Goal: Task Accomplishment & Management: Use online tool/utility

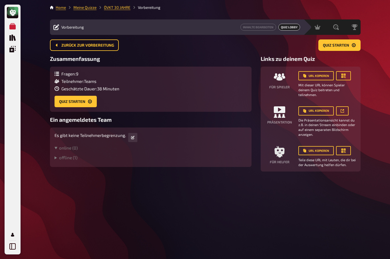
click at [78, 43] on span "Zurück zur Vorbereitung" at bounding box center [87, 45] width 53 height 4
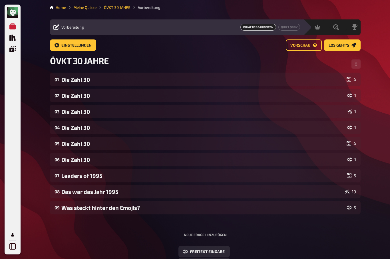
click at [303, 49] on link "Vorschau" at bounding box center [304, 44] width 36 height 11
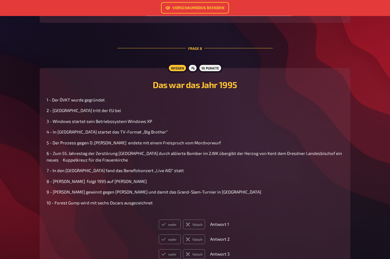
scroll to position [983, 0]
click at [90, 144] on span "5 - Der Prozess gegen O..[PERSON_NAME] endete mit einem Freispruch vom Mordvorw…" at bounding box center [134, 142] width 174 height 5
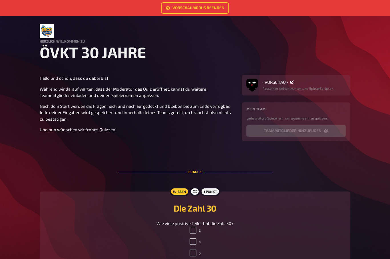
scroll to position [0, 0]
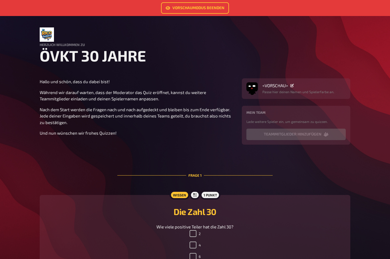
click at [204, 7] on link "Vorschaumodus beenden" at bounding box center [195, 7] width 68 height 11
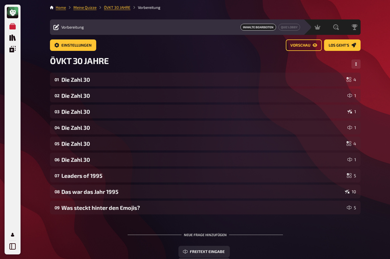
click at [73, 101] on div "02 Die Zahl 30 1" at bounding box center [205, 95] width 311 height 14
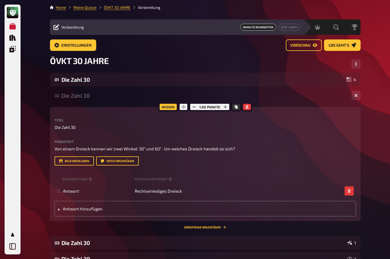
click at [67, 79] on div "Die Zahl 30" at bounding box center [202, 79] width 283 height 7
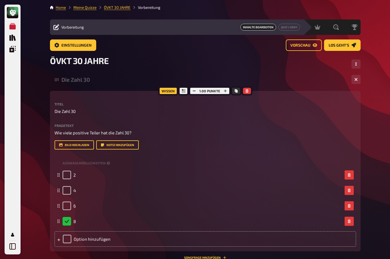
click at [357, 80] on icon "button" at bounding box center [355, 79] width 5 height 5
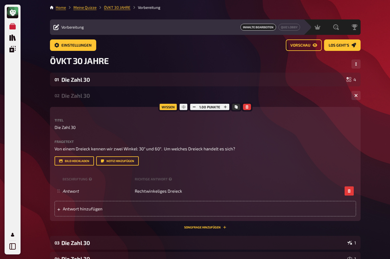
click at [39, 108] on div "Meine Quizze Quiz Sammlung Einblendungen Mein Konto Home Meine Quizze ÖVKT 30 J…" at bounding box center [195, 253] width 390 height 506
click at [356, 94] on icon "button" at bounding box center [355, 95] width 3 height 3
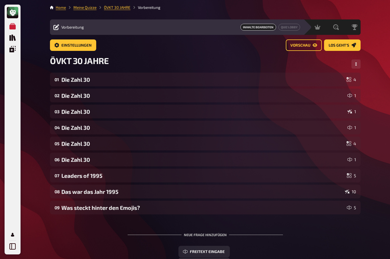
click at [70, 127] on div "Die Zahl 30" at bounding box center [203, 127] width 284 height 7
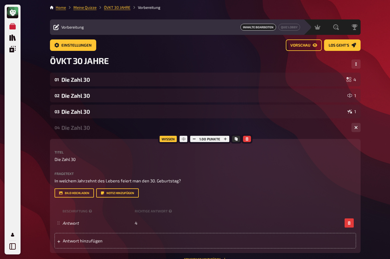
click at [373, 135] on div "Meine Quizze Quiz Sammlung Einblendungen Mein Konto Home Meine Quizze ÖVKT 30 J…" at bounding box center [195, 253] width 390 height 506
click at [352, 132] on button "button" at bounding box center [355, 127] width 9 height 9
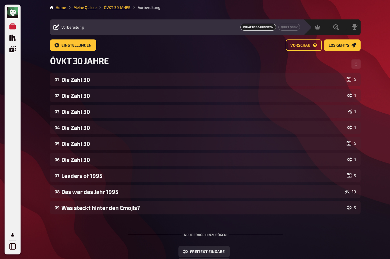
click at [67, 161] on div "Die Zahl 30" at bounding box center [203, 159] width 284 height 7
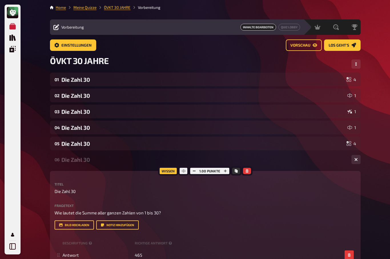
click at [67, 139] on div "05 Die Zahl 30 4" at bounding box center [205, 143] width 311 height 14
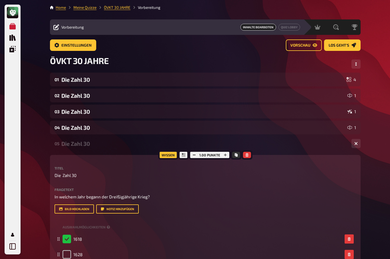
click at [71, 79] on div "Die Zahl 30" at bounding box center [202, 79] width 283 height 7
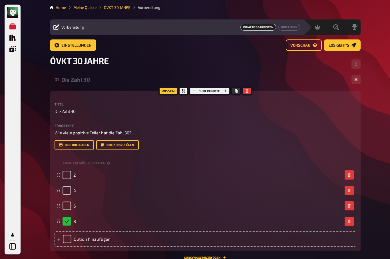
click at [355, 81] on icon "button" at bounding box center [355, 79] width 3 height 3
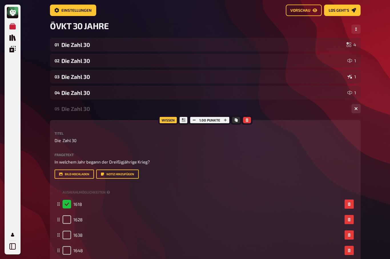
scroll to position [36, 0]
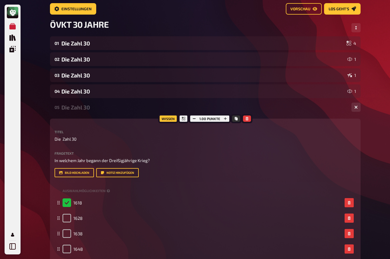
click at [357, 109] on icon "button" at bounding box center [355, 107] width 3 height 3
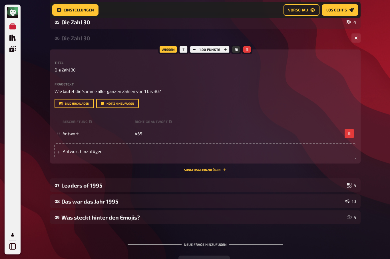
scroll to position [138, 0]
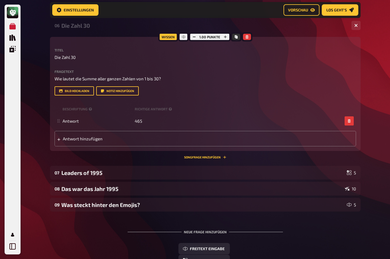
click at [72, 190] on div "Das war das Jahr 1995" at bounding box center [201, 189] width 281 height 7
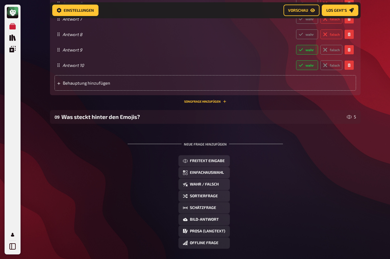
scroll to position [614, 0]
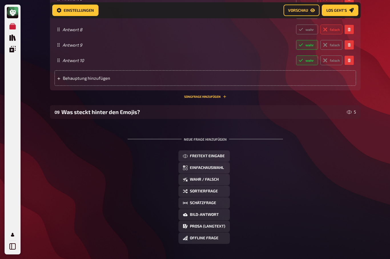
click at [73, 111] on div "Was steckt hinter den Emojis?" at bounding box center [202, 111] width 283 height 7
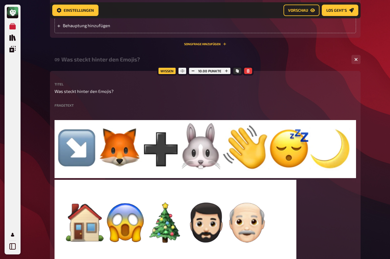
scroll to position [661, 0]
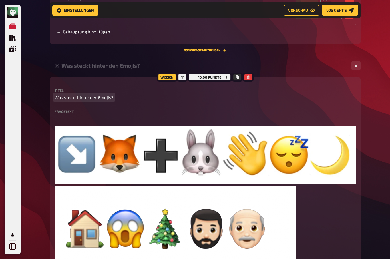
click at [90, 96] on span "Was steckt hinter den Emojis?" at bounding box center [84, 97] width 59 height 7
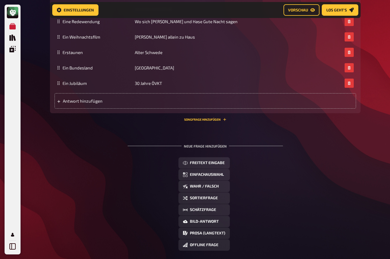
scroll to position [0, 0]
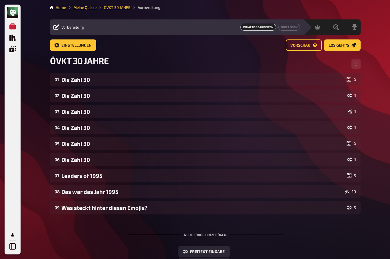
click at [74, 179] on div "07 Leaders of 1995 5" at bounding box center [205, 175] width 311 height 14
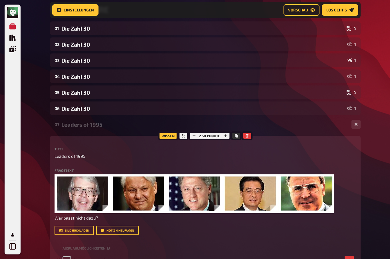
click at [70, 125] on div "Leaders of 1995" at bounding box center [203, 124] width 285 height 7
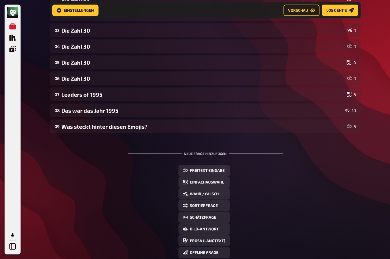
scroll to position [102, 0]
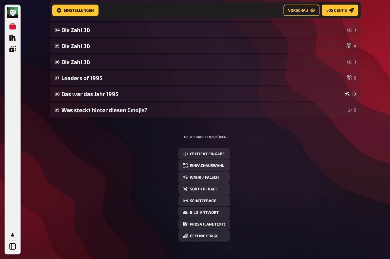
click at [78, 93] on div "Das war das Jahr 1995" at bounding box center [201, 93] width 281 height 7
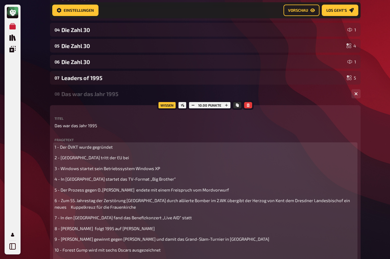
click at [157, 169] on span "3 - Windows startet sein Betriebssystem Windows XP" at bounding box center [108, 168] width 106 height 5
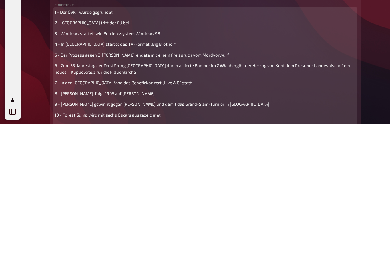
click at [104, 187] on span "5 - Der Prozess gegen O..[PERSON_NAME] endete mit einem Freispruch vom Mordvorw…" at bounding box center [142, 189] width 174 height 5
click at [106, 187] on span "5 - Der Prozess gegen O..[PERSON_NAME] endete mit einem Freispruch vom Mordvorw…" at bounding box center [142, 189] width 174 height 5
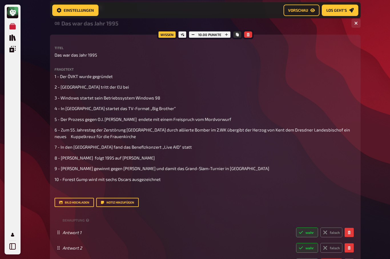
scroll to position [170, 0]
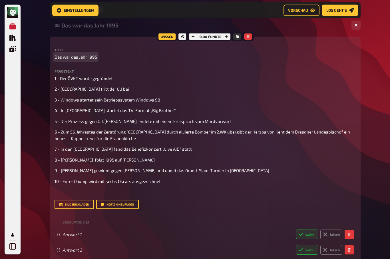
click at [76, 57] on span "Das war das Jahr 1995" at bounding box center [76, 57] width 43 height 7
click at [59, 71] on label "Fragetext" at bounding box center [205, 70] width 301 height 3
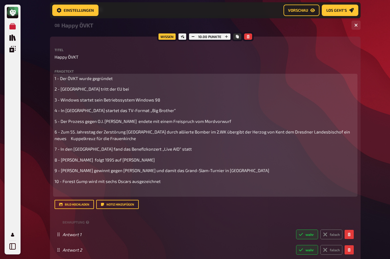
click at [73, 81] on p "1 - Der ÖVKT wurde gegründet" at bounding box center [205, 78] width 301 height 7
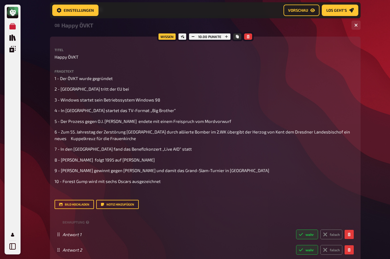
click at [363, 210] on div "Home Meine Quizze ÖVKT 30 JAHRE Vorbereitung Vorbereitung Inhalte Bearbeiten Qu…" at bounding box center [205, 210] width 320 height 763
click at [80, 56] on p "Happy ÖVKT" at bounding box center [205, 57] width 301 height 7
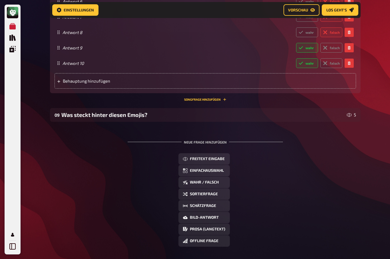
scroll to position [484, 0]
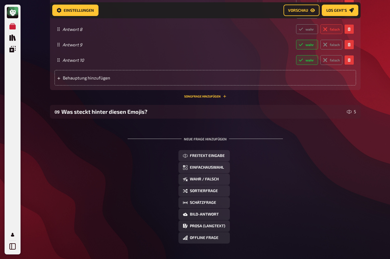
click at [214, 155] on span "Freitext Eingabe" at bounding box center [207, 156] width 35 height 4
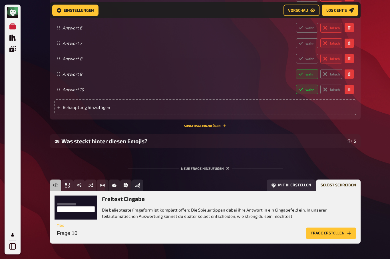
click at [135, 211] on p "Die beliebteste Frageform ist komplett offen: Die Spieler tippen dabei ihre Ant…" at bounding box center [229, 212] width 254 height 13
click at [63, 230] on input "Frage 10" at bounding box center [179, 232] width 249 height 11
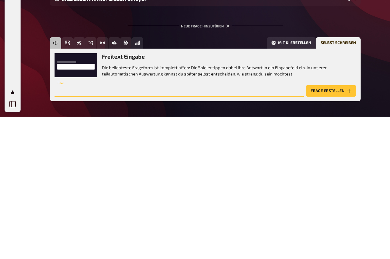
scroll to position [474, 0]
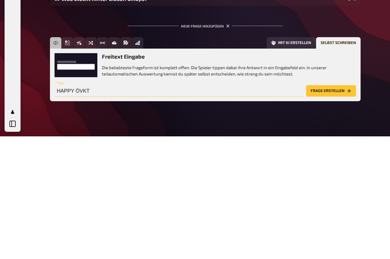
type input "HAPPY ÖVKT"
click at [338, 208] on button "Frage erstellen" at bounding box center [331, 213] width 50 height 11
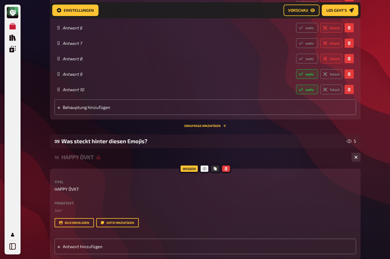
click at [96, 155] on div "HAPPY ÖVKT" at bounding box center [203, 157] width 285 height 7
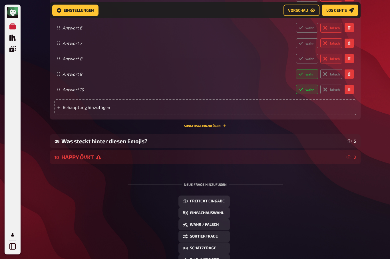
click at [212, 202] on button "Freitext Eingabe" at bounding box center [203, 200] width 51 height 11
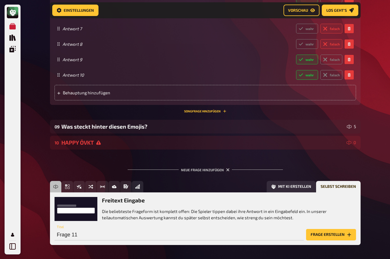
scroll to position [470, 0]
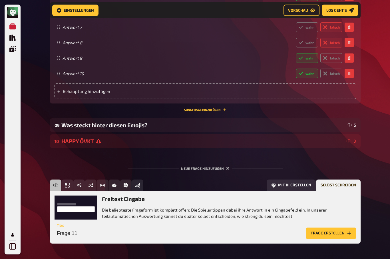
click at [118, 140] on div "HAPPY ÖVKT" at bounding box center [202, 141] width 283 height 7
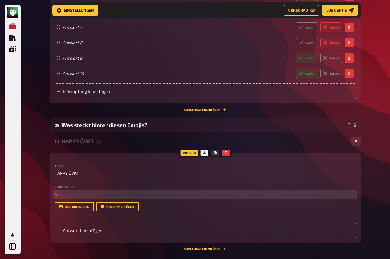
click at [59, 192] on p "﻿ leer" at bounding box center [205, 194] width 301 height 7
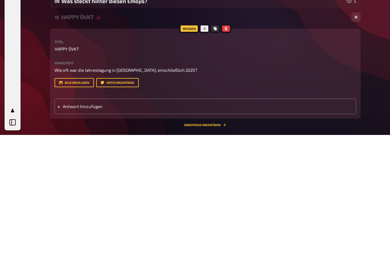
click at [67, 228] on span "Antwort hinzufügen" at bounding box center [107, 230] width 89 height 5
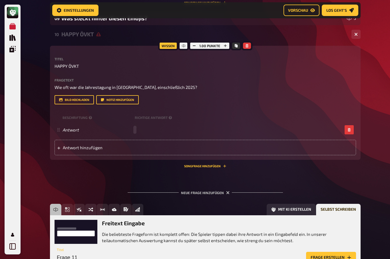
click at [138, 129] on div "Antwort" at bounding box center [203, 129] width 280 height 5
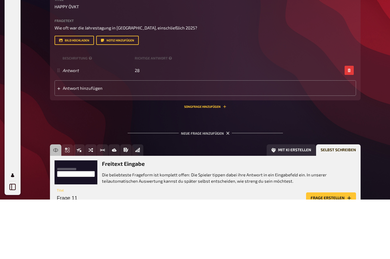
scroll to position [601, 0]
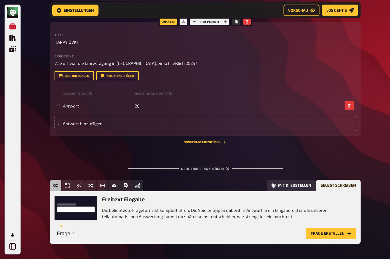
click at [71, 123] on span "Antwort hinzufügen" at bounding box center [107, 123] width 89 height 5
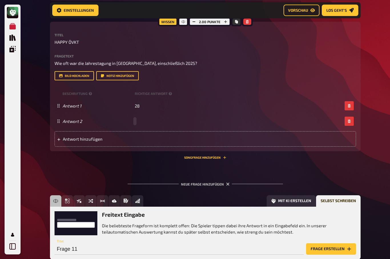
click at [134, 119] on div "Antwort 2" at bounding box center [203, 120] width 280 height 5
click at [348, 121] on button "button" at bounding box center [349, 120] width 9 height 9
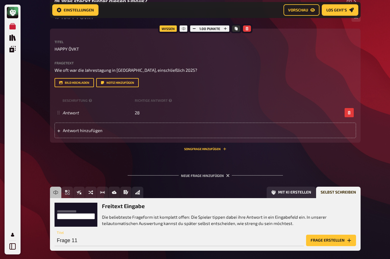
scroll to position [594, 0]
click at [213, 147] on button "Songfrage hinzufügen" at bounding box center [205, 148] width 42 height 3
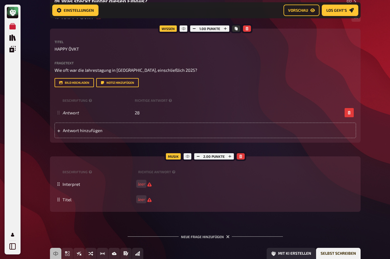
click at [224, 27] on icon "button" at bounding box center [225, 28] width 3 height 3
click at [225, 27] on icon "button" at bounding box center [225, 28] width 3 height 3
click at [239, 153] on button "button" at bounding box center [241, 156] width 8 height 6
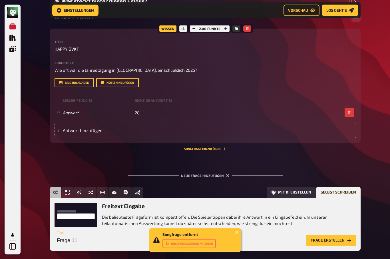
scroll to position [601, 0]
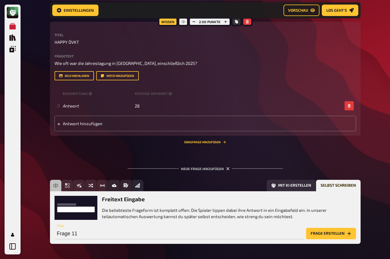
click at [214, 166] on div "Neue Frage hinzufügen" at bounding box center [205, 166] width 155 height 18
click at [212, 167] on div "Neue Frage hinzufügen" at bounding box center [205, 166] width 155 height 18
click at [159, 205] on div "Freitext Eingabe Die beliebteste Frageform ist komplett offen: Die Spieler tipp…" at bounding box center [229, 208] width 254 height 24
click at [336, 232] on button "Frage erstellen" at bounding box center [331, 233] width 50 height 11
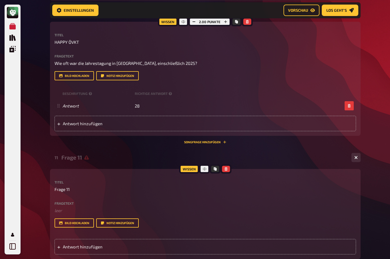
click at [76, 155] on div "Frage 11" at bounding box center [203, 157] width 285 height 7
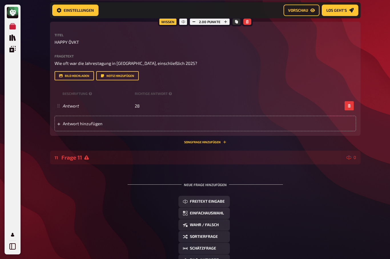
click at [83, 155] on div "Frage 11" at bounding box center [202, 157] width 283 height 7
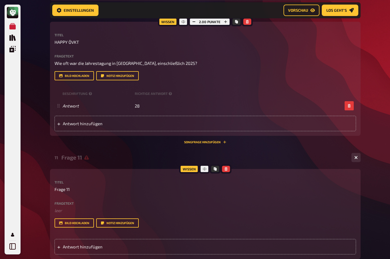
click at [77, 159] on div "11 Frage 11 0" at bounding box center [205, 157] width 311 height 14
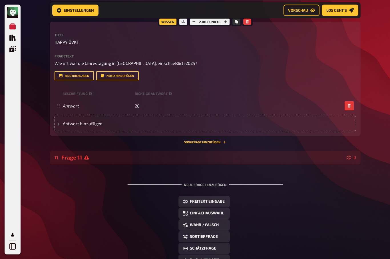
click at [138, 154] on div "Frage 11" at bounding box center [202, 157] width 283 height 7
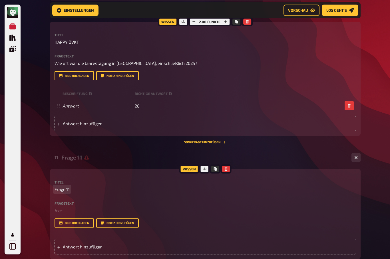
click at [74, 187] on p "Frage 11" at bounding box center [205, 189] width 301 height 7
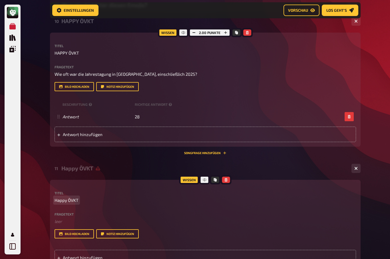
scroll to position [587, 0]
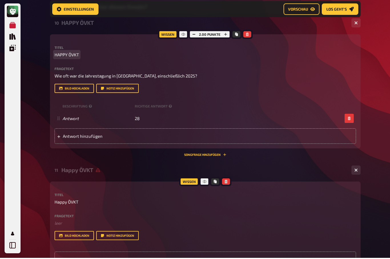
click at [61, 53] on span "HAPPY ÖVKT" at bounding box center [67, 56] width 25 height 7
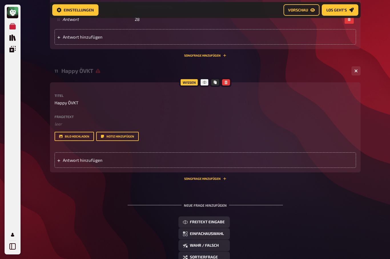
scroll to position [687, 0]
click at [67, 115] on label "Fragetext" at bounding box center [205, 116] width 301 height 3
click at [63, 116] on label "Fragetext" at bounding box center [205, 116] width 301 height 3
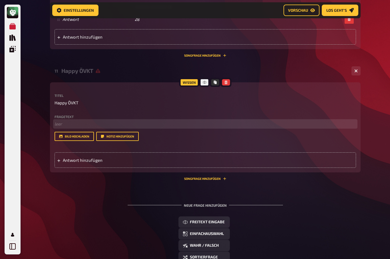
click at [58, 121] on p "﻿ leer" at bounding box center [205, 123] width 301 height 7
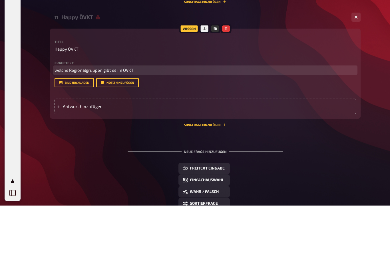
click at [59, 121] on span "welche Regionalgruppen gibt es im ÖVKT" at bounding box center [94, 123] width 79 height 5
click at [148, 120] on p "Welche Regionalgruppen gibt es im ÖVKT" at bounding box center [205, 123] width 301 height 7
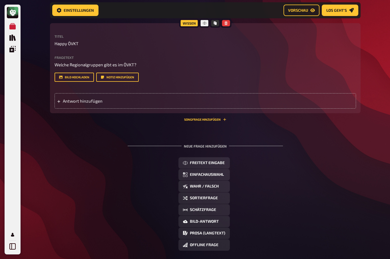
scroll to position [746, 0]
click at [191, 232] on span "Prosa (Langtext)" at bounding box center [207, 233] width 35 height 4
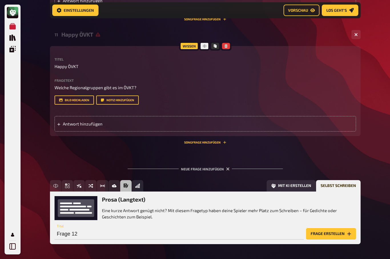
click at [227, 167] on icon "button" at bounding box center [227, 168] width 3 height 3
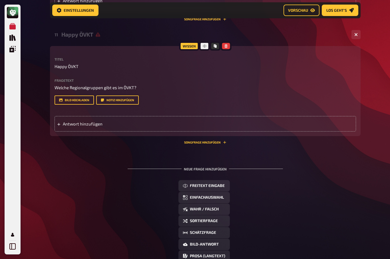
click at [216, 196] on span "Einfachauswahl" at bounding box center [207, 197] width 34 height 4
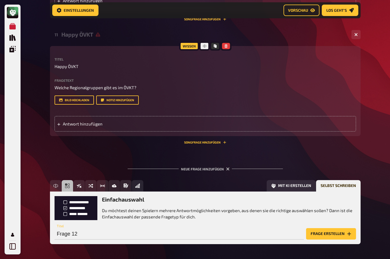
click at [336, 235] on button "Frage erstellen" at bounding box center [331, 233] width 50 height 11
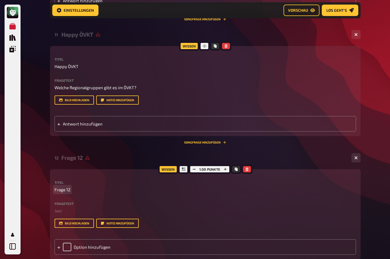
click at [62, 187] on span "Frage 12" at bounding box center [63, 189] width 16 height 7
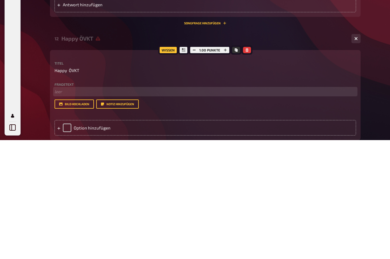
click at [61, 207] on p "﻿ leer" at bounding box center [205, 210] width 301 height 7
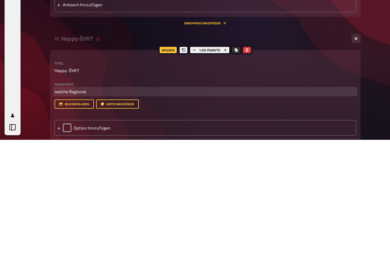
click at [61, 207] on p "welche Regional" at bounding box center [205, 210] width 301 height 7
click at [104, 207] on p "Welche Regional" at bounding box center [205, 210] width 301 height 7
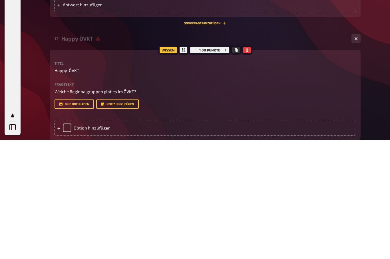
scroll to position [843, 0]
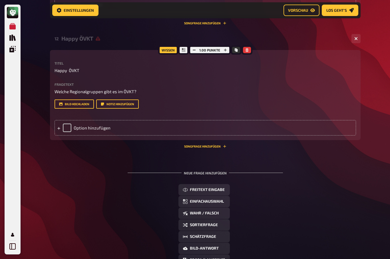
click at [65, 124] on div "Option hinzufügen" at bounding box center [205, 127] width 301 height 15
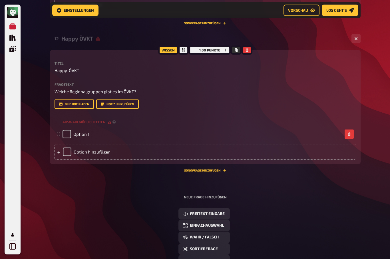
click at [79, 130] on div "Option 1" at bounding box center [76, 134] width 27 height 9
click at [85, 131] on span "Option 1" at bounding box center [81, 133] width 16 height 5
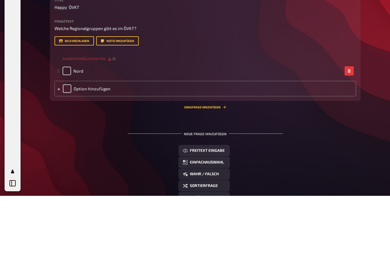
click at [86, 144] on div "Option hinzufügen" at bounding box center [205, 151] width 301 height 15
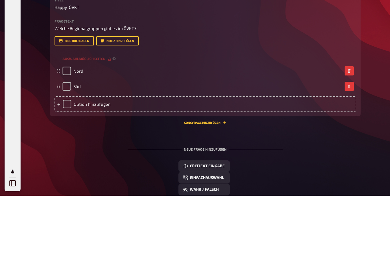
scroll to position [906, 0]
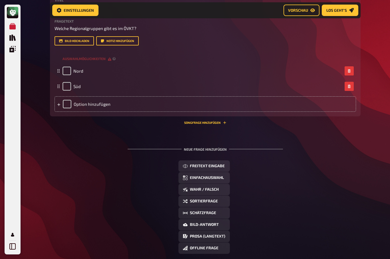
click at [88, 102] on div "Option hinzufügen" at bounding box center [205, 103] width 301 height 15
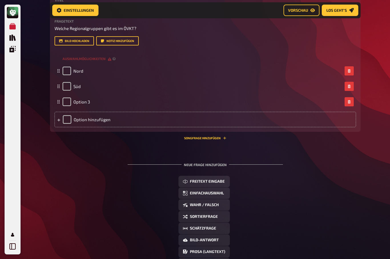
click at [82, 99] on span "Option 3" at bounding box center [81, 101] width 17 height 5
click at [78, 118] on div "Option hinzufügen" at bounding box center [205, 119] width 301 height 15
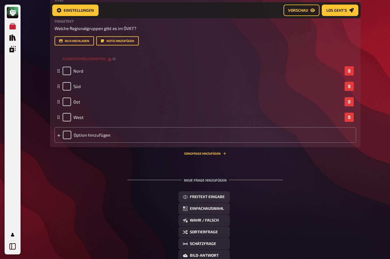
click at [93, 129] on div "Option hinzufügen" at bounding box center [205, 134] width 301 height 15
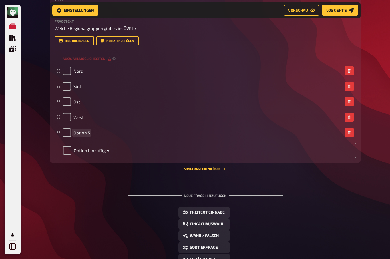
click at [92, 130] on div "Option 5" at bounding box center [203, 132] width 280 height 9
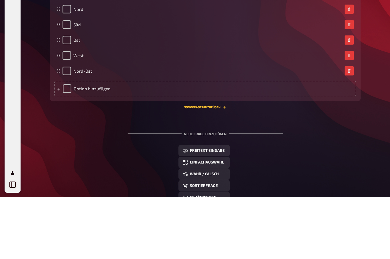
click at [85, 142] on div "Option hinzufügen" at bounding box center [205, 149] width 301 height 15
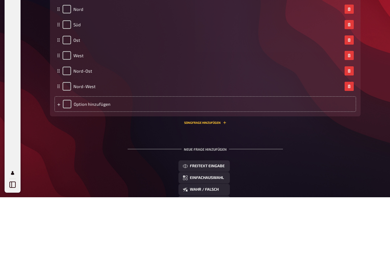
scroll to position [967, 0]
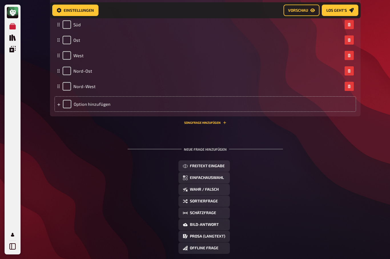
click at [87, 102] on div "Option hinzufügen" at bounding box center [205, 103] width 301 height 15
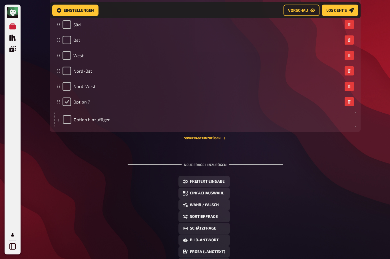
click at [69, 97] on input "checkbox" at bounding box center [67, 101] width 9 height 9
checkbox input "true"
click at [69, 97] on div "Option 7" at bounding box center [76, 101] width 27 height 9
click at [62, 98] on div "Option 7" at bounding box center [205, 101] width 301 height 15
click at [66, 97] on div "Option 7" at bounding box center [76, 101] width 27 height 9
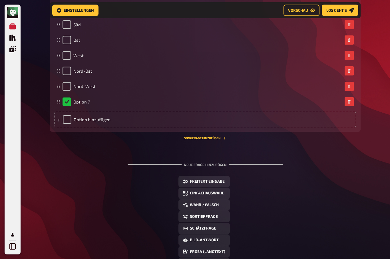
click at [59, 100] on rect at bounding box center [59, 100] width 1 height 1
click at [77, 99] on span "Option 7" at bounding box center [81, 101] width 17 height 5
click at [68, 97] on div "Option 7" at bounding box center [76, 101] width 27 height 9
click at [350, 100] on icon "button" at bounding box center [349, 101] width 3 height 3
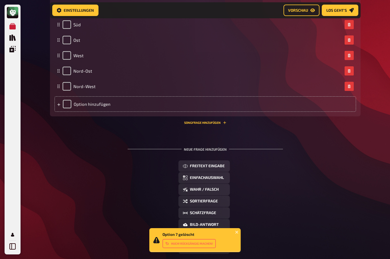
click at [87, 99] on div "Option hinzufügen" at bounding box center [205, 103] width 301 height 15
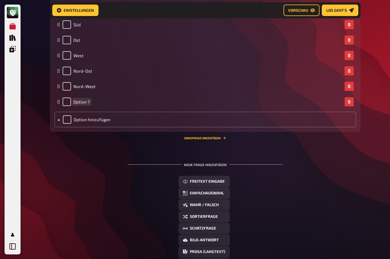
click at [97, 98] on div "Option 7" at bounding box center [203, 101] width 280 height 9
click at [104, 118] on div "Option hinzufügen" at bounding box center [205, 119] width 301 height 15
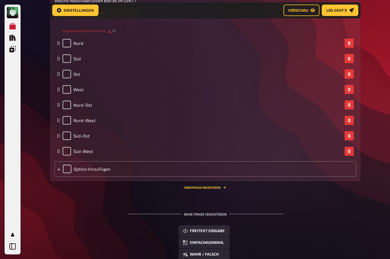
scroll to position [907, 0]
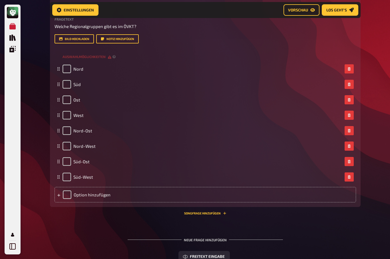
click at [60, 114] on icon at bounding box center [58, 115] width 3 height 3
click at [68, 111] on input "checkbox" at bounding box center [67, 115] width 9 height 9
checkbox input "true"
click at [67, 80] on input "checkbox" at bounding box center [67, 84] width 9 height 9
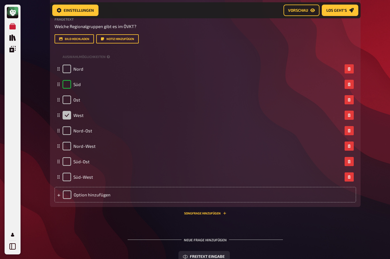
checkbox input "true"
click at [66, 111] on input "checkbox" at bounding box center [67, 115] width 9 height 9
checkbox input "true"
checkbox input "false"
click at [69, 128] on input "checkbox" at bounding box center [67, 130] width 9 height 9
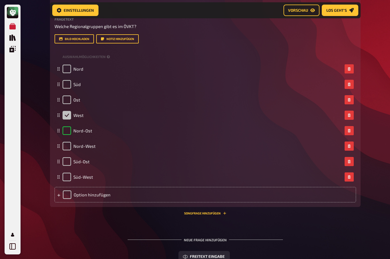
checkbox input "true"
checkbox input "false"
click at [66, 142] on input "checkbox" at bounding box center [67, 146] width 9 height 9
checkbox input "true"
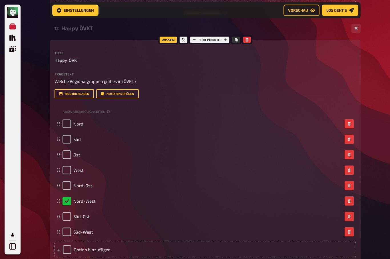
scroll to position [855, 0]
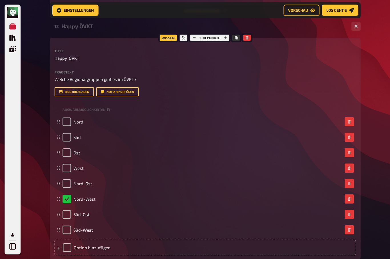
click at [58, 153] on rect at bounding box center [57, 153] width 1 height 1
click at [57, 151] on icon at bounding box center [58, 152] width 3 height 3
click at [57, 152] on div "Ost" at bounding box center [205, 152] width 301 height 15
click at [57, 151] on icon at bounding box center [58, 152] width 3 height 3
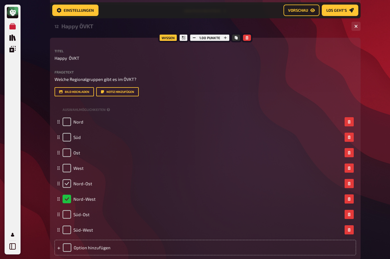
click at [67, 180] on input "checkbox" at bounding box center [67, 183] width 9 height 9
checkbox input "true"
checkbox input "false"
click at [67, 164] on input "checkbox" at bounding box center [67, 168] width 9 height 9
checkbox input "true"
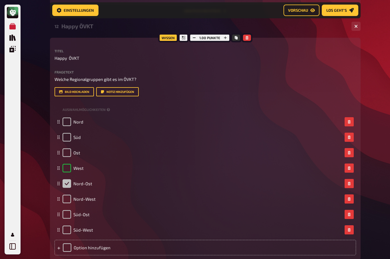
checkbox input "false"
click at [67, 133] on input "checkbox" at bounding box center [67, 137] width 9 height 9
checkbox input "true"
checkbox input "false"
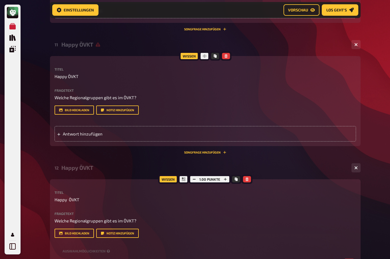
scroll to position [712, 0]
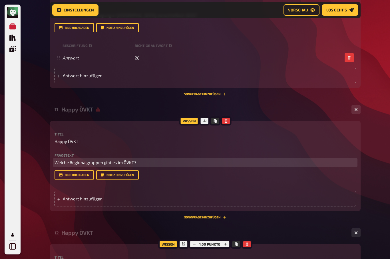
click at [136, 161] on span "Welche Regionalgruppen gibt es im ÖVKT?" at bounding box center [96, 162] width 82 height 5
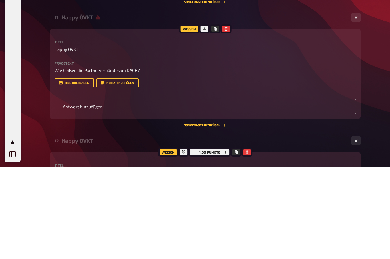
click at [69, 196] on span "Antwort hinzufügen" at bounding box center [107, 198] width 89 height 5
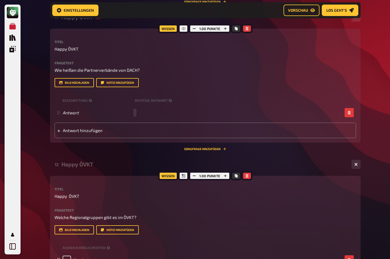
click at [134, 110] on div "Antwort" at bounding box center [203, 112] width 280 height 5
click at [143, 131] on div "Antwort hinzufügen" at bounding box center [205, 130] width 301 height 15
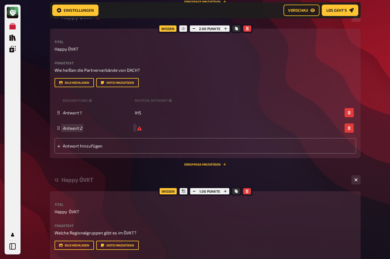
click at [136, 125] on div "Antwort 2" at bounding box center [203, 127] width 280 height 5
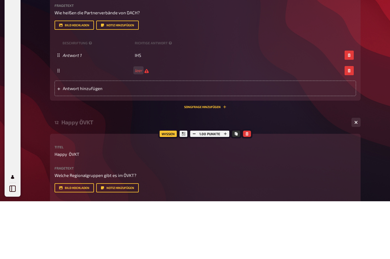
click at [146, 120] on div "leer" at bounding box center [205, 127] width 301 height 15
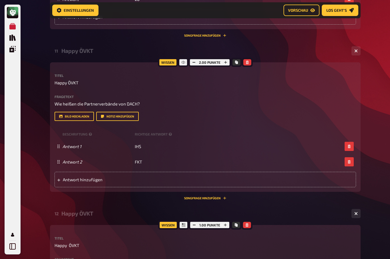
scroll to position [699, 0]
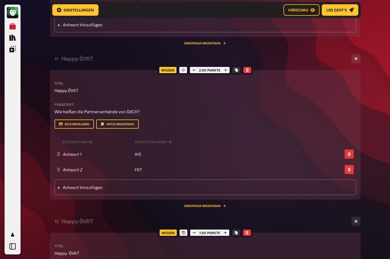
click at [228, 69] on button "button" at bounding box center [226, 70] width 8 height 6
click at [226, 70] on icon "button" at bounding box center [225, 69] width 3 height 3
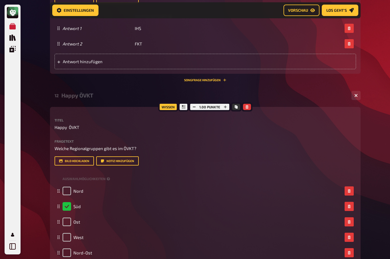
scroll to position [829, 0]
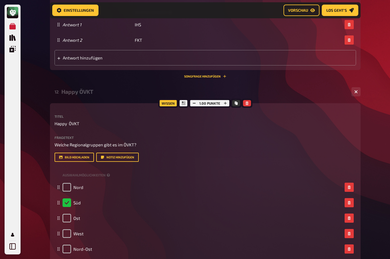
click at [226, 101] on icon "button" at bounding box center [225, 102] width 3 height 3
click at [226, 101] on icon "button" at bounding box center [224, 102] width 3 height 3
click at [227, 101] on icon "button" at bounding box center [225, 102] width 3 height 3
click at [228, 100] on button "button" at bounding box center [225, 103] width 8 height 6
click at [229, 100] on button "button" at bounding box center [226, 103] width 8 height 6
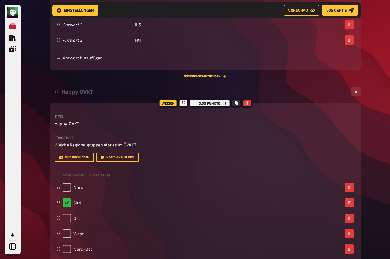
click at [227, 95] on div "12 Happy ÖVKT 8" at bounding box center [205, 92] width 311 height 14
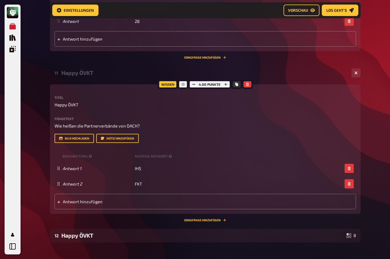
scroll to position [685, 0]
click at [229, 82] on button "button" at bounding box center [226, 85] width 8 height 6
click at [227, 78] on div "11 Happy ÖVKT 2" at bounding box center [205, 74] width 311 height 14
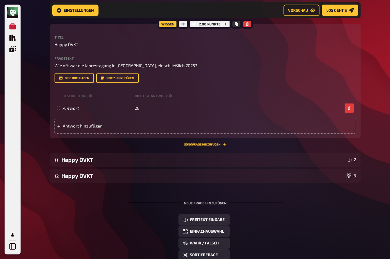
scroll to position [597, 0]
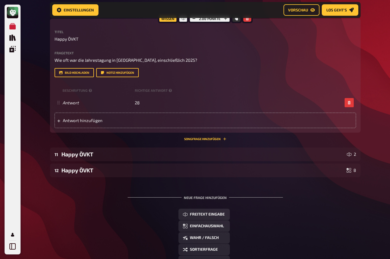
click at [77, 154] on div "Happy ÖVKT" at bounding box center [202, 154] width 283 height 7
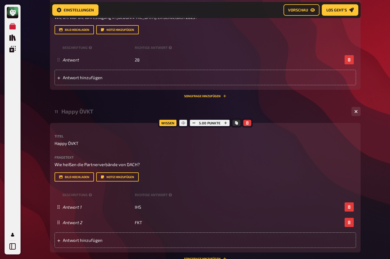
scroll to position [654, 0]
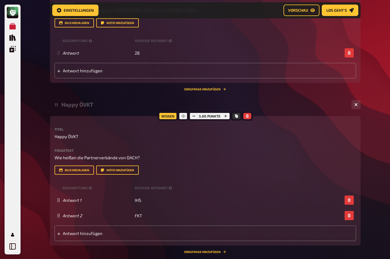
click at [192, 114] on icon "button" at bounding box center [193, 115] width 3 height 3
click at [227, 113] on button "button" at bounding box center [226, 116] width 8 height 6
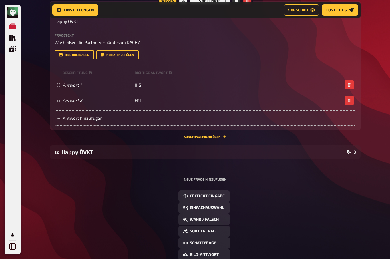
scroll to position [769, 0]
click at [86, 152] on div "Happy ÖVKT" at bounding box center [202, 151] width 283 height 7
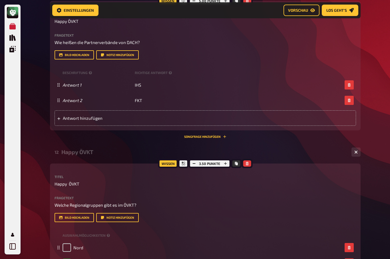
click at [228, 160] on button "button" at bounding box center [225, 163] width 8 height 6
click at [225, 162] on icon "button" at bounding box center [225, 163] width 3 height 3
click at [228, 160] on button "button" at bounding box center [226, 163] width 8 height 6
click at [228, 160] on button "button" at bounding box center [225, 163] width 8 height 6
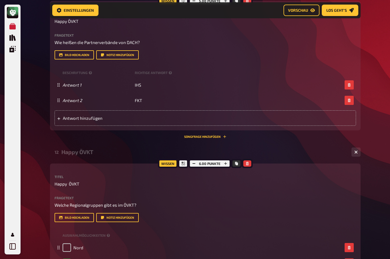
click at [228, 160] on button "button" at bounding box center [226, 163] width 8 height 6
click at [228, 160] on button "button" at bounding box center [225, 163] width 8 height 6
click at [226, 156] on div "12 Happy ÖVKT 8" at bounding box center [205, 152] width 311 height 14
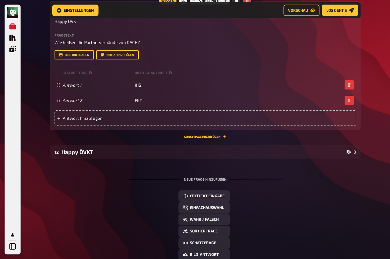
click at [180, 152] on div "Happy ÖVKT" at bounding box center [202, 151] width 283 height 7
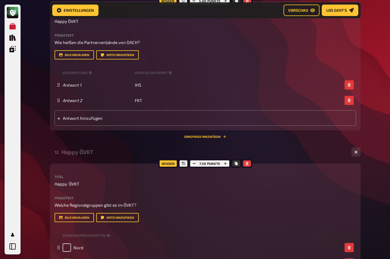
click at [225, 162] on icon "button" at bounding box center [225, 163] width 3 height 3
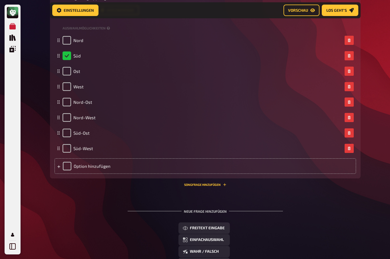
scroll to position [980, 0]
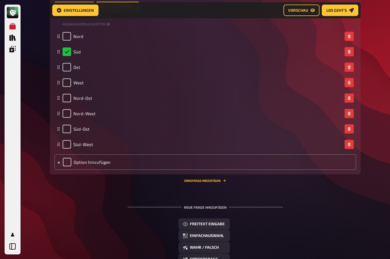
click at [213, 206] on div "Neue Frage hinzufügen" at bounding box center [205, 205] width 155 height 18
click at [216, 206] on div "Neue Frage hinzufügen" at bounding box center [205, 205] width 155 height 18
click at [215, 204] on div "Neue Frage hinzufügen" at bounding box center [205, 205] width 155 height 18
click at [220, 222] on span "Freitext Eingabe" at bounding box center [207, 224] width 35 height 4
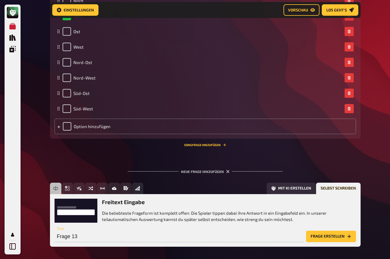
scroll to position [1018, 0]
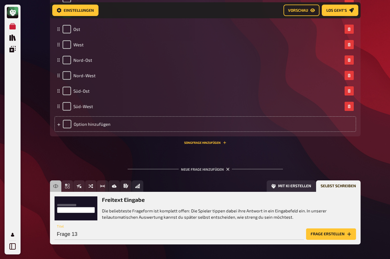
click at [329, 230] on button "Frage erstellen" at bounding box center [331, 233] width 50 height 11
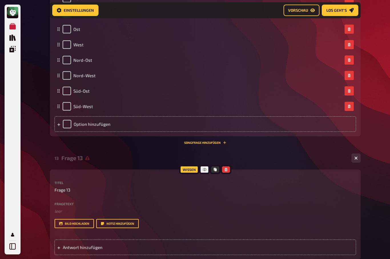
click at [139, 245] on span "Antwort hinzufügen" at bounding box center [107, 246] width 89 height 5
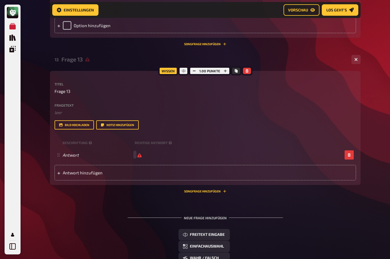
scroll to position [1116, 0]
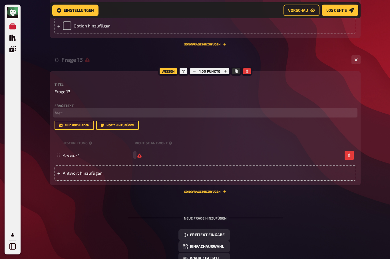
click at [60, 110] on p "﻿ leer" at bounding box center [205, 112] width 301 height 7
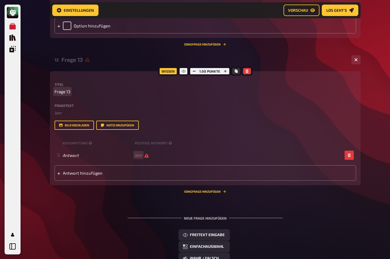
click at [63, 88] on span "Frage 13" at bounding box center [63, 91] width 16 height 7
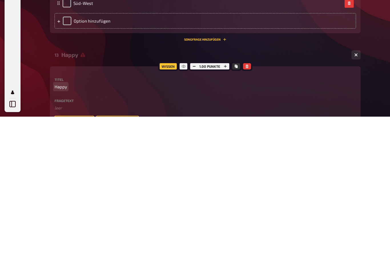
scroll to position [981, 0]
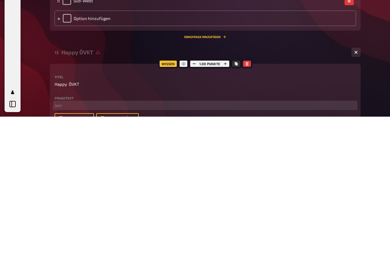
click at [59, 244] on p "﻿ leer" at bounding box center [205, 247] width 301 height 7
click at [110, 245] on span "WO FINDET TRADITIONELL DAS herbstsymposium statt" at bounding box center [108, 247] width 107 height 5
click at [165, 244] on p "Wo findet traditionell das Herbstsymposium statt" at bounding box center [205, 247] width 301 height 7
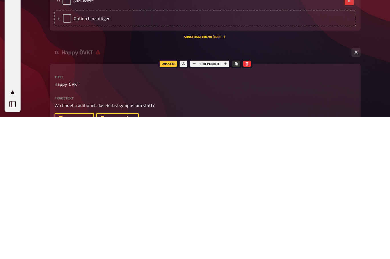
scroll to position [1124, 0]
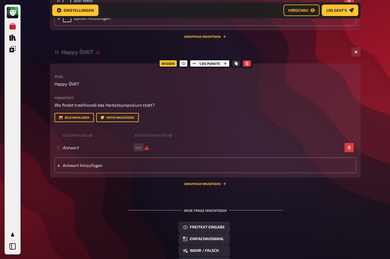
click at [144, 144] on span "leer" at bounding box center [142, 146] width 14 height 5
click at [146, 146] on span "leer" at bounding box center [142, 146] width 14 height 5
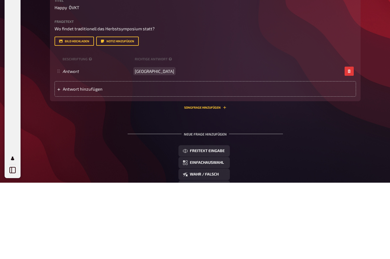
click at [162, 145] on div "Antwort Wien" at bounding box center [203, 147] width 280 height 5
click at [74, 163] on span "Antwort hinzufügen" at bounding box center [107, 165] width 89 height 5
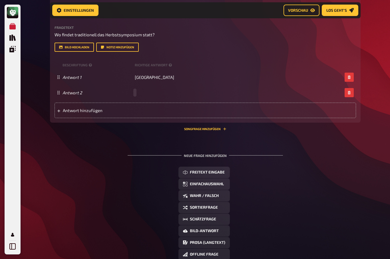
click at [138, 90] on div "Antwort 2" at bounding box center [203, 92] width 280 height 5
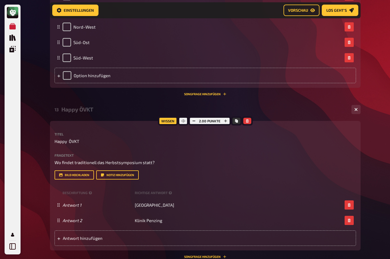
scroll to position [1064, 0]
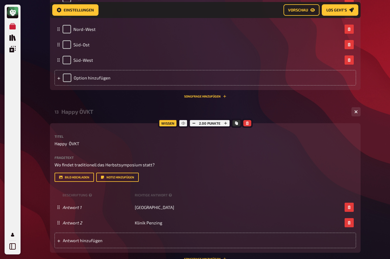
click at [226, 122] on icon "button" at bounding box center [225, 123] width 3 height 3
click at [227, 121] on icon "button" at bounding box center [225, 122] width 3 height 3
click at [197, 121] on button "button" at bounding box center [194, 123] width 8 height 6
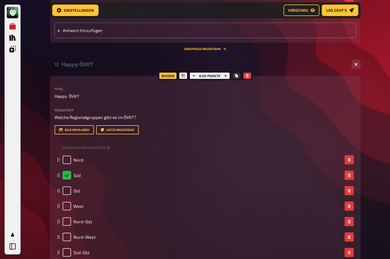
scroll to position [855, 0]
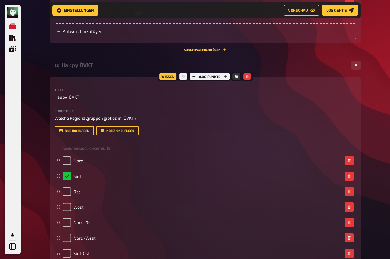
click at [300, 9] on span "Vorschau" at bounding box center [298, 10] width 20 height 4
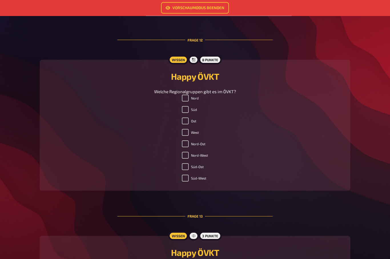
scroll to position [1964, 0]
click at [187, 136] on input "West" at bounding box center [185, 132] width 7 height 7
checkbox input "false"
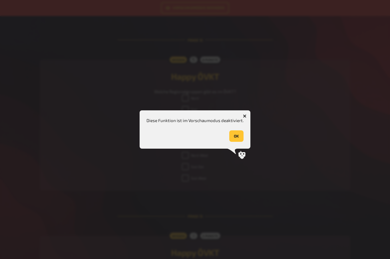
click at [235, 142] on button "OK" at bounding box center [236, 135] width 14 height 11
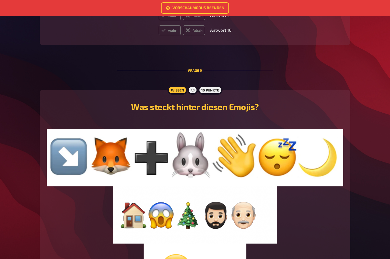
scroll to position [1310, 0]
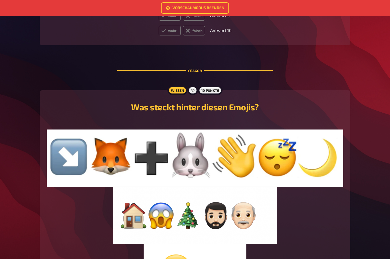
click at [218, 8] on link "Vorschaumodus beenden" at bounding box center [195, 7] width 68 height 11
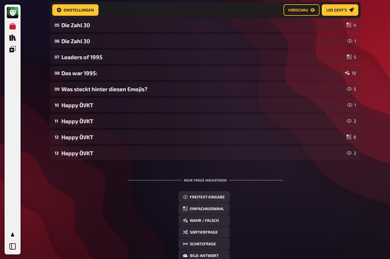
scroll to position [123, 0]
click at [74, 155] on div "Happy ÖVKT" at bounding box center [202, 152] width 283 height 7
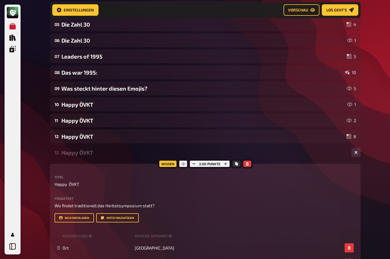
click at [78, 138] on div "Happy ÖVKT" at bounding box center [202, 136] width 283 height 7
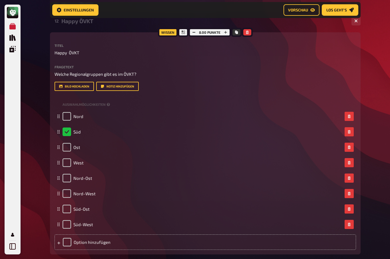
scroll to position [239, 0]
click at [69, 148] on input "checkbox" at bounding box center [67, 147] width 9 height 9
checkbox input "true"
click at [71, 128] on input "checkbox" at bounding box center [67, 131] width 9 height 9
checkbox input "true"
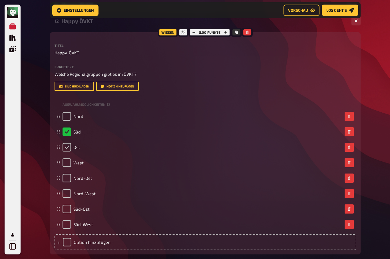
click at [67, 147] on input "checkbox" at bounding box center [67, 147] width 9 height 9
checkbox input "true"
checkbox input "false"
click at [66, 160] on input "checkbox" at bounding box center [67, 162] width 9 height 9
checkbox input "true"
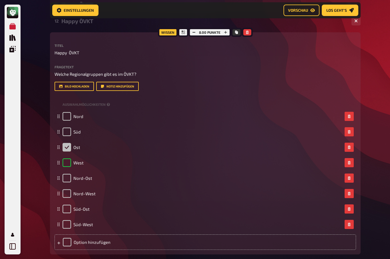
checkbox input "false"
click at [65, 178] on input "checkbox" at bounding box center [67, 178] width 9 height 9
checkbox input "true"
checkbox input "false"
click at [67, 191] on input "checkbox" at bounding box center [67, 193] width 9 height 9
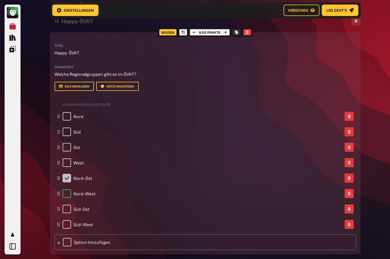
checkbox input "true"
checkbox input "false"
click at [69, 209] on input "checkbox" at bounding box center [67, 208] width 9 height 9
checkbox input "true"
checkbox input "false"
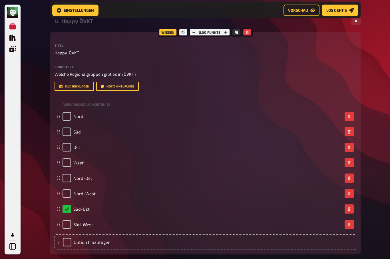
click at [65, 220] on input "checkbox" at bounding box center [67, 224] width 9 height 9
checkbox input "true"
checkbox input "false"
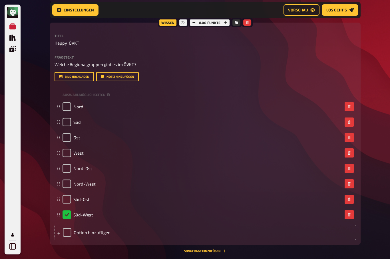
scroll to position [245, 0]
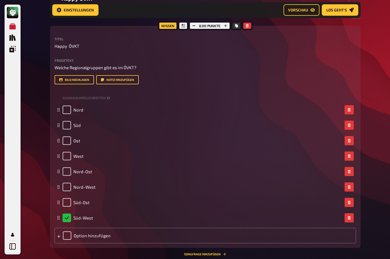
click at [92, 101] on div "Auswahlmöglichkeiten" at bounding box center [205, 98] width 301 height 9
click at [88, 98] on span "Auswahlmöglichkeiten" at bounding box center [84, 97] width 43 height 5
click at [94, 98] on span "Auswahlmöglichkeiten" at bounding box center [84, 97] width 43 height 5
click at [102, 96] on span "Auswahlmöglichkeiten" at bounding box center [84, 97] width 43 height 5
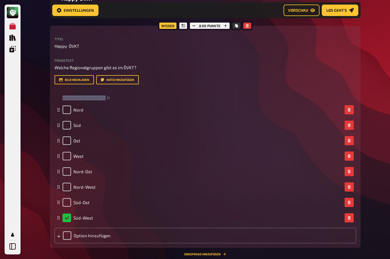
click at [52, 98] on div "Wissen 8.00 Punkte Titel Happy ÖVKT Fragetext Welche Regionalgruppen gibt es im…" at bounding box center [205, 137] width 311 height 222
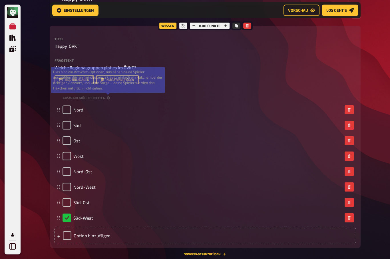
click at [108, 96] on icon at bounding box center [108, 97] width 3 height 3
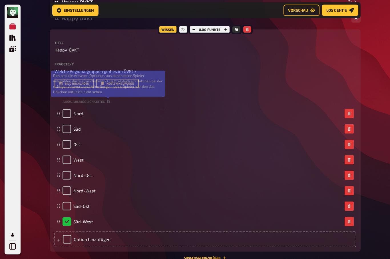
scroll to position [240, 0]
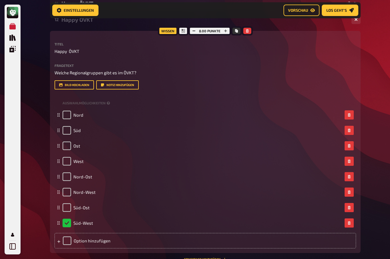
click at [376, 159] on div "Meine Quizze Quiz Sammlung Einblendungen Mein Konto Home Meine Quizze ÖVKT 30 J…" at bounding box center [195, 174] width 390 height 829
click at [104, 105] on div "Auswahlmöglichkeiten" at bounding box center [205, 102] width 301 height 9
click at [351, 220] on button "button" at bounding box center [349, 222] width 9 height 9
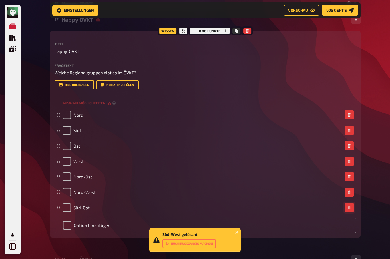
click at [352, 206] on button "button" at bounding box center [349, 207] width 9 height 9
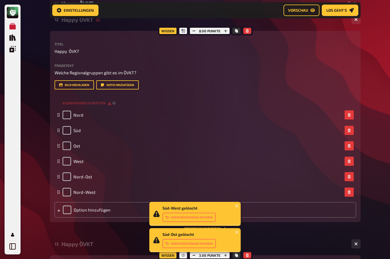
click at [351, 190] on button "button" at bounding box center [349, 191] width 9 height 9
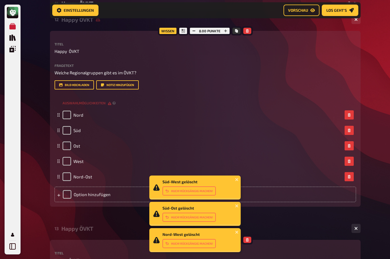
click at [352, 173] on button "button" at bounding box center [349, 176] width 9 height 9
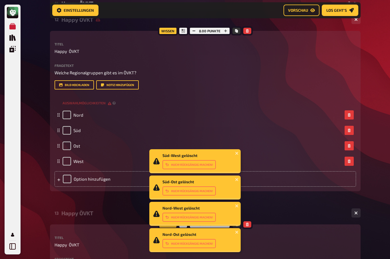
click at [351, 158] on button "button" at bounding box center [349, 160] width 9 height 9
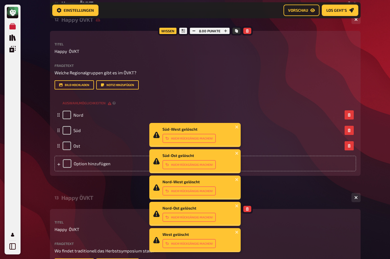
click at [351, 157] on div "Option hinzufügen" at bounding box center [205, 163] width 301 height 15
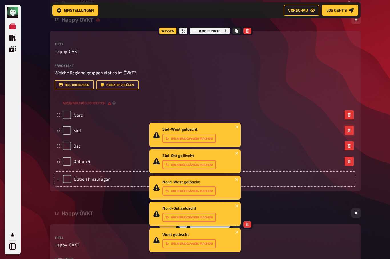
click at [349, 129] on icon "button" at bounding box center [349, 129] width 3 height 3
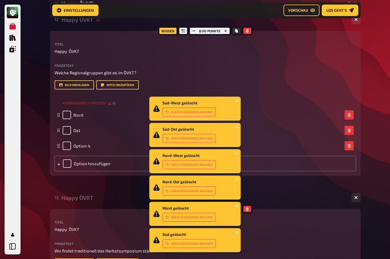
click at [355, 111] on div "Nord" at bounding box center [205, 114] width 301 height 15
click at [352, 148] on button "button" at bounding box center [349, 145] width 9 height 9
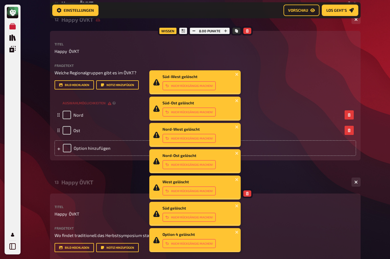
click at [352, 129] on button "button" at bounding box center [349, 130] width 9 height 9
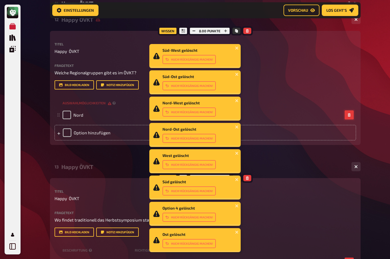
click at [349, 114] on icon "button" at bounding box center [348, 114] width 3 height 3
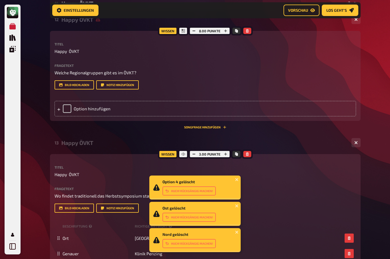
click at [73, 108] on div "Option hinzufügen" at bounding box center [205, 108] width 301 height 15
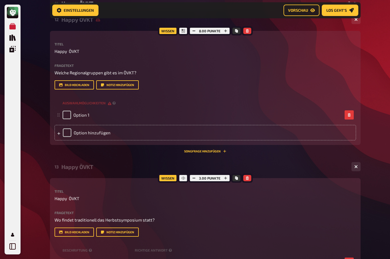
click at [83, 117] on span "Option 1" at bounding box center [81, 114] width 16 height 5
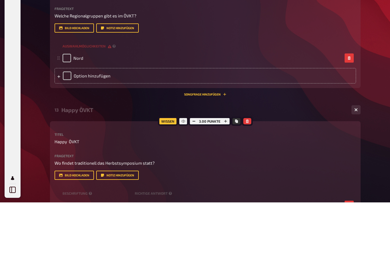
click at [107, 125] on div "Option hinzufügen" at bounding box center [205, 132] width 301 height 15
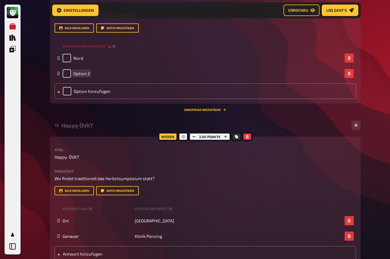
click at [130, 75] on div "Option 2" at bounding box center [203, 73] width 280 height 9
click at [80, 71] on span "Option 2" at bounding box center [81, 73] width 17 height 5
click at [103, 90] on div "Option hinzufügen" at bounding box center [205, 91] width 301 height 15
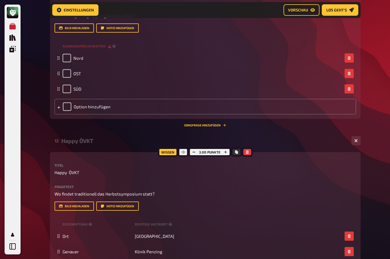
click at [107, 107] on div "Option hinzufügen" at bounding box center [205, 106] width 301 height 15
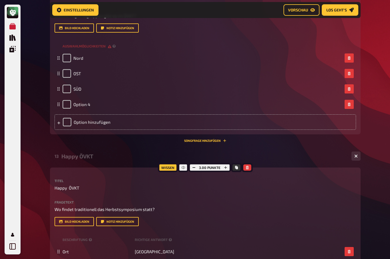
scroll to position [297, 0]
click at [96, 108] on div "Option 4" at bounding box center [203, 104] width 280 height 9
click at [89, 106] on span "Option 4" at bounding box center [81, 104] width 17 height 5
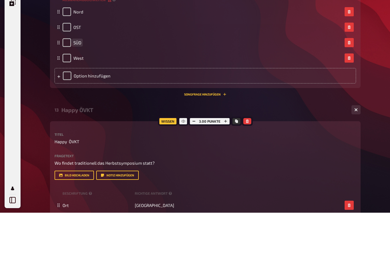
click at [81, 86] on span "SÜD" at bounding box center [77, 88] width 8 height 5
click at [91, 69] on div "OST" at bounding box center [203, 73] width 280 height 9
click at [104, 114] on div "Option hinzufügen" at bounding box center [205, 121] width 301 height 15
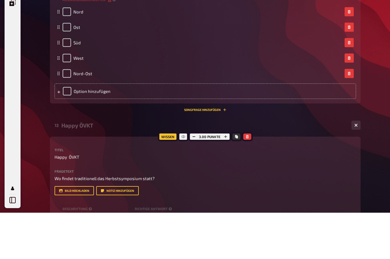
click at [103, 130] on div "Option hinzufügen" at bounding box center [205, 137] width 301 height 15
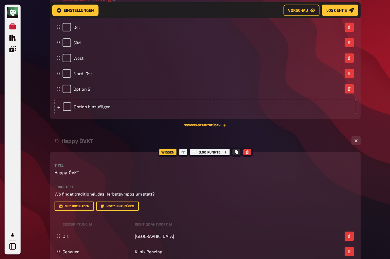
click at [90, 88] on span "Option 6" at bounding box center [81, 88] width 17 height 5
click at [103, 110] on div "Option hinzufügen" at bounding box center [205, 106] width 301 height 15
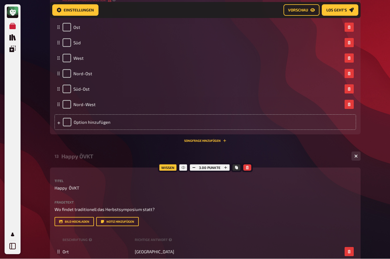
scroll to position [343, 0]
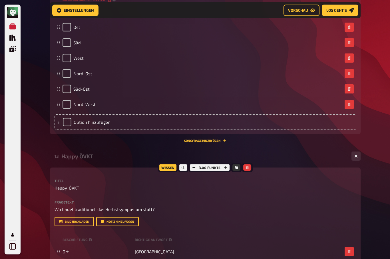
click at [95, 126] on div "Option hinzufügen" at bounding box center [205, 121] width 301 height 15
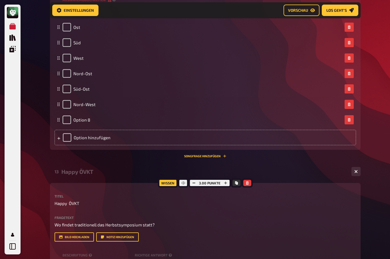
click at [89, 117] on span "Option 8" at bounding box center [81, 119] width 17 height 5
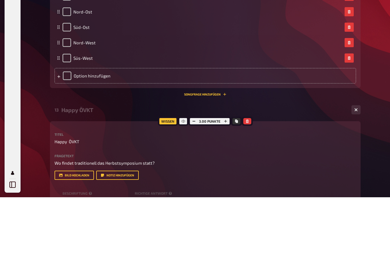
click at [82, 116] on div "Süs-West" at bounding box center [78, 120] width 30 height 9
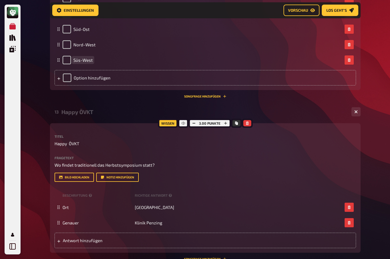
click at [82, 62] on span "Süs-West" at bounding box center [82, 59] width 19 height 5
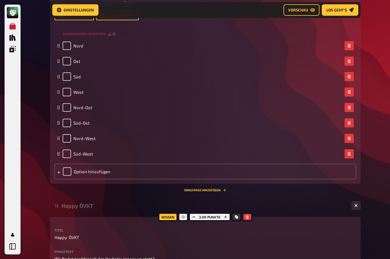
scroll to position [307, 0]
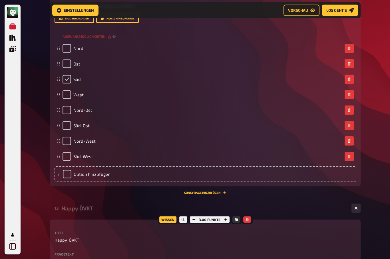
click at [67, 77] on input "checkbox" at bounding box center [67, 79] width 9 height 9
checkbox input "true"
click at [68, 95] on input "checkbox" at bounding box center [67, 94] width 9 height 9
checkbox input "true"
checkbox input "false"
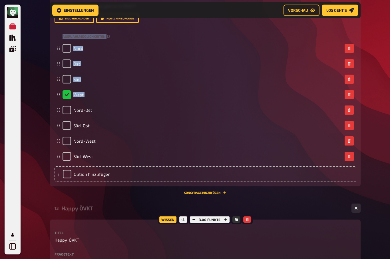
click at [40, 101] on div "Meine Quizze Quiz Sammlung Einblendungen Mein Konto Home Meine Quizze ÖVKT 30 J…" at bounding box center [195, 107] width 390 height 829
click at [70, 108] on input "checkbox" at bounding box center [67, 110] width 9 height 9
checkbox input "true"
checkbox input "false"
click at [68, 139] on input "checkbox" at bounding box center [67, 140] width 9 height 9
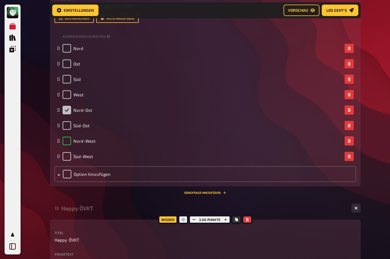
checkbox input "true"
checkbox input "false"
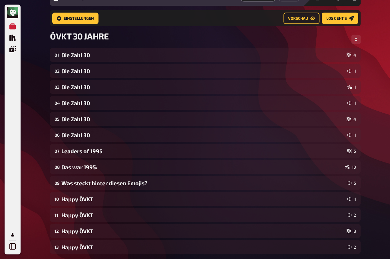
scroll to position [60, 0]
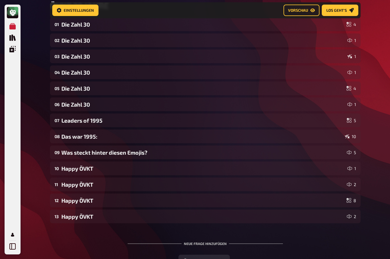
click at [73, 136] on div "Das war 1995:" at bounding box center [201, 136] width 281 height 7
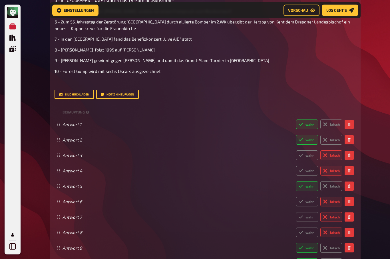
scroll to position [276, 0]
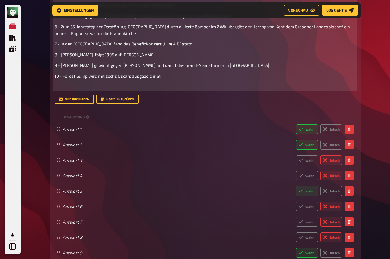
click at [70, 43] on span "7 - In den [GEOGRAPHIC_DATA] fand das Benefizkonzert „Live AID“ statt" at bounding box center [123, 43] width 137 height 5
click at [145, 43] on span "7 - In den [GEOGRAPHIC_DATA] fand das Benefizkonzert „Live AID“ statt" at bounding box center [123, 43] width 137 height 5
click at [159, 43] on span "7 - In den [GEOGRAPHIC_DATA] fand das Benefizkonzert „Live AID“ statt" at bounding box center [123, 43] width 137 height 5
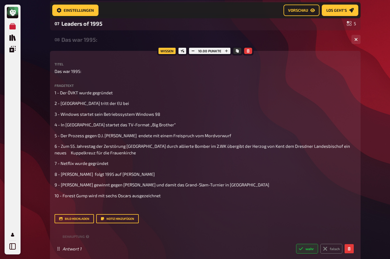
scroll to position [159, 0]
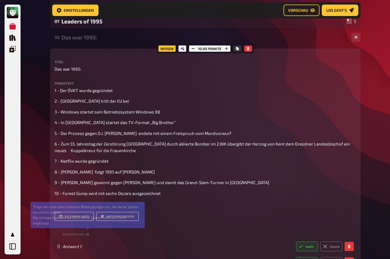
click at [88, 232] on icon at bounding box center [87, 233] width 3 height 3
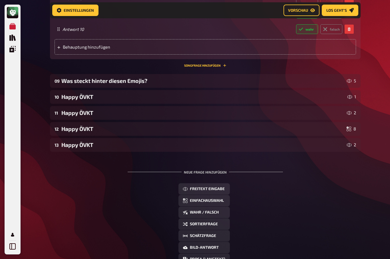
scroll to position [547, 0]
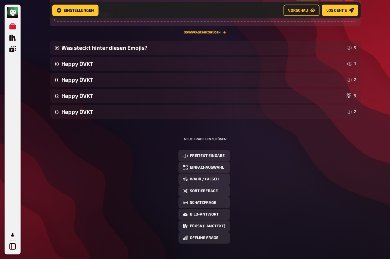
click at [72, 111] on div "Happy ÖVKT" at bounding box center [202, 111] width 283 height 7
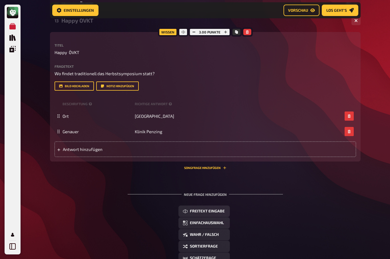
scroll to position [645, 0]
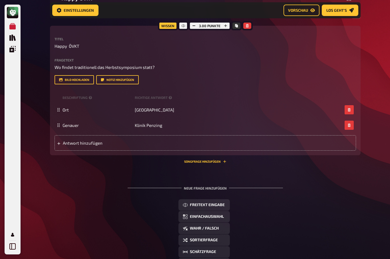
click at [216, 204] on span "Freitext Eingabe" at bounding box center [207, 205] width 35 height 4
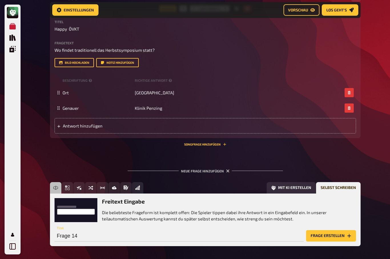
scroll to position [664, 0]
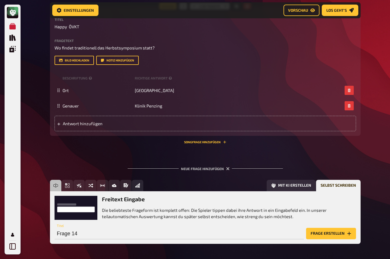
click at [328, 236] on button "Frage erstellen" at bounding box center [331, 233] width 50 height 11
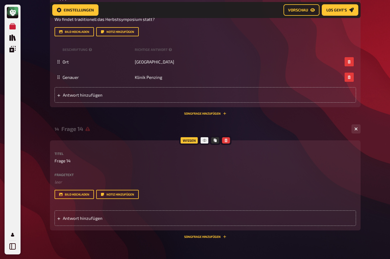
scroll to position [692, 0]
click at [61, 174] on label "Fragetext" at bounding box center [205, 174] width 301 height 3
click at [61, 158] on span "Frage 14" at bounding box center [63, 161] width 16 height 7
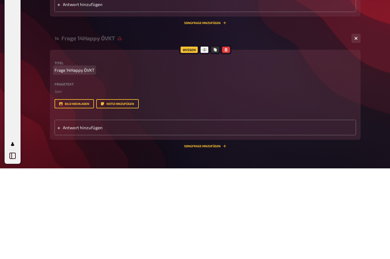
click at [76, 158] on span "Frage 14Happy ÖVKT" at bounding box center [75, 161] width 40 height 7
click at [75, 158] on span "Frage 14Happy ÖVKT" at bounding box center [75, 161] width 40 height 7
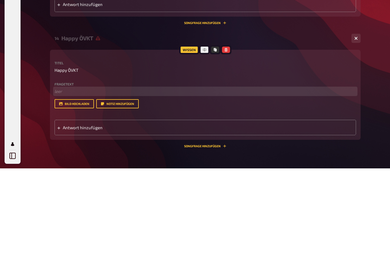
click at [59, 179] on p "﻿ leer" at bounding box center [205, 182] width 301 height 7
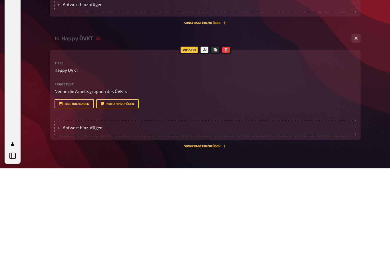
click at [75, 216] on span "Antwort hinzufügen" at bounding box center [107, 218] width 89 height 5
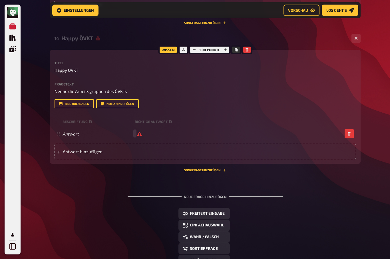
click at [174, 119] on div "Beschriftung Richtige Antwort" at bounding box center [205, 121] width 301 height 9
click at [169, 123] on div "Beschriftung Richtige Antwort" at bounding box center [205, 121] width 301 height 9
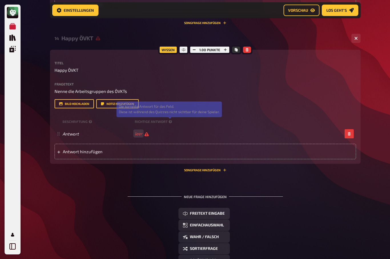
click at [170, 120] on icon at bounding box center [170, 121] width 3 height 3
click at [91, 120] on icon at bounding box center [90, 121] width 3 height 3
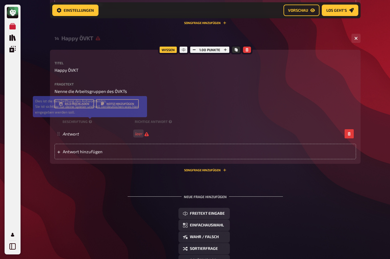
scroll to position [803, 0]
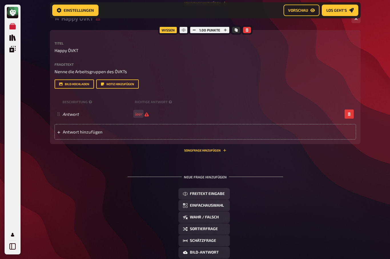
click at [56, 191] on div "Freitext Eingabe Einfachauswahl Wahr / Falsch Sortierfrage Schätzfrage Bild-Ant…" at bounding box center [205, 234] width 311 height 93
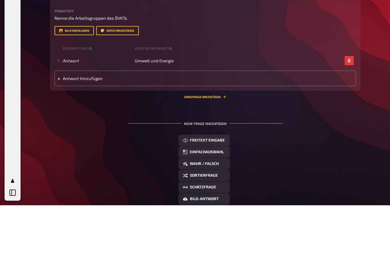
click at [68, 129] on span "Antwort hinzufügen" at bounding box center [107, 131] width 89 height 5
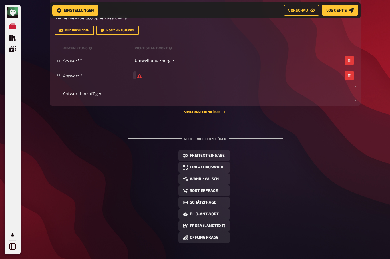
click at [143, 75] on div "Antwort 2" at bounding box center [203, 75] width 280 height 5
click at [146, 75] on span "leer" at bounding box center [142, 75] width 14 height 5
click at [150, 75] on div "Antwort 2 leer" at bounding box center [203, 75] width 280 height 5
click at [148, 91] on span "Antwort hinzufügen" at bounding box center [107, 93] width 89 height 5
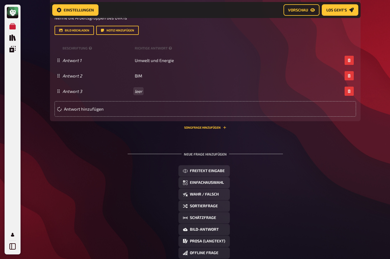
scroll to position [857, 0]
click at [136, 88] on div "Antwort 3" at bounding box center [203, 90] width 280 height 5
click at [150, 92] on div "leer" at bounding box center [205, 91] width 301 height 15
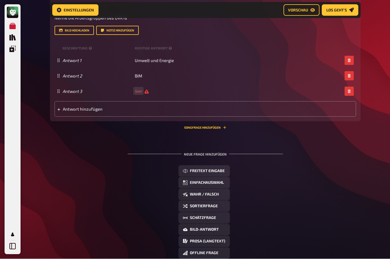
click at [146, 91] on span "leer" at bounding box center [142, 90] width 14 height 5
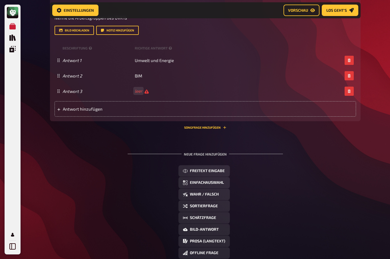
click at [146, 91] on span "leer" at bounding box center [142, 90] width 14 height 5
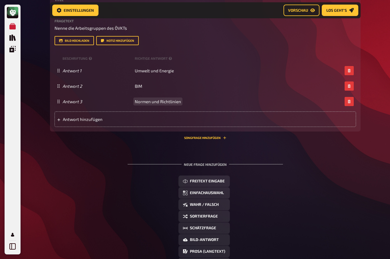
scroll to position [845, 0]
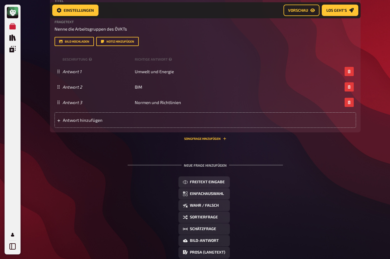
click at [157, 116] on div "Antwort hinzufügen" at bounding box center [205, 119] width 301 height 15
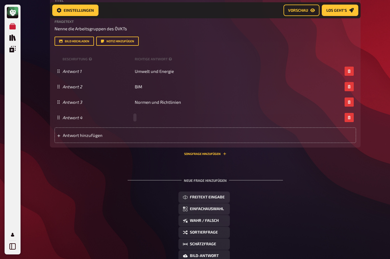
click at [136, 116] on div "Antwort 4" at bounding box center [203, 117] width 280 height 5
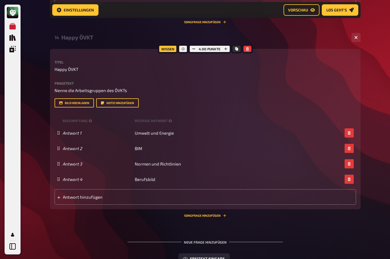
scroll to position [754, 0]
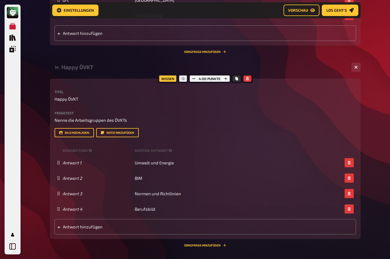
click at [227, 77] on button "button" at bounding box center [226, 78] width 8 height 6
click at [229, 75] on button "button" at bounding box center [226, 78] width 8 height 6
click at [227, 77] on icon "button" at bounding box center [225, 78] width 3 height 3
click at [227, 77] on icon "button" at bounding box center [226, 78] width 3 height 3
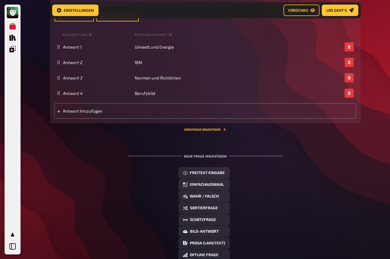
scroll to position [870, 0]
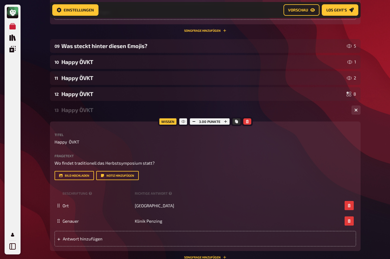
click at [85, 92] on div "Happy ÖVKT" at bounding box center [202, 94] width 283 height 7
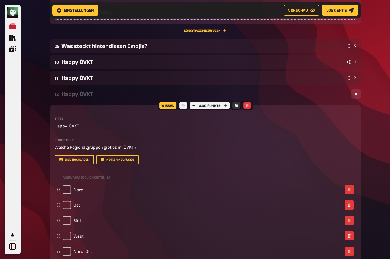
click at [77, 75] on div "Happy ÖVKT" at bounding box center [202, 78] width 283 height 7
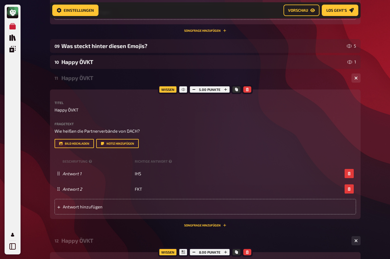
click at [75, 59] on div "Happy ÖVKT" at bounding box center [203, 62] width 284 height 7
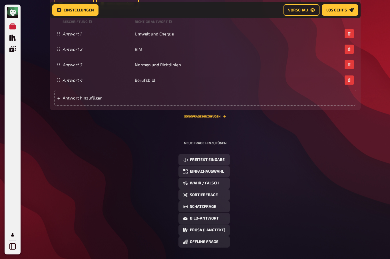
scroll to position [1402, 0]
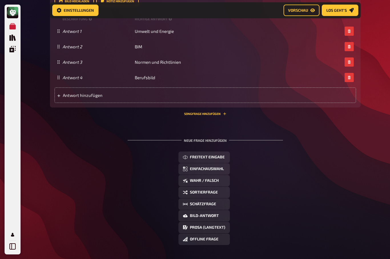
click at [219, 155] on span "Freitext Eingabe" at bounding box center [207, 157] width 35 height 4
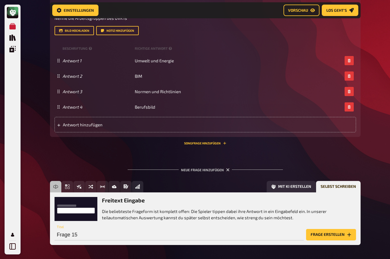
click at [334, 232] on button "Frage erstellen" at bounding box center [331, 234] width 50 height 11
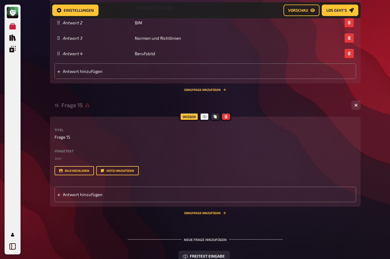
scroll to position [1432, 0]
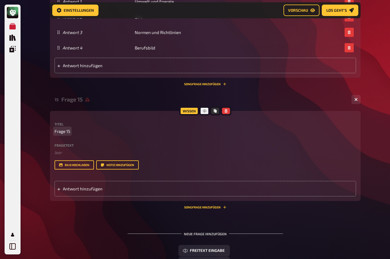
click at [67, 129] on span "Frage 15" at bounding box center [63, 131] width 16 height 7
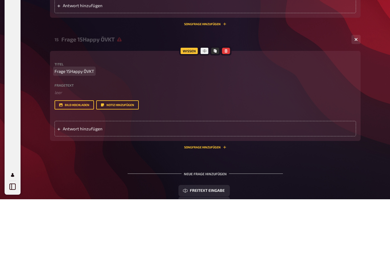
click at [70, 128] on span "Frage 15Happy ÖVKT" at bounding box center [75, 131] width 40 height 7
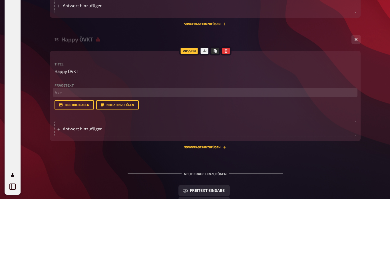
click at [59, 149] on p "﻿ leer" at bounding box center [205, 152] width 301 height 7
click at [59, 150] on span "wieviele Gründungsmitglieder" at bounding box center [84, 152] width 59 height 5
click at [141, 149] on p "[PERSON_NAME] Gründungsmitglieder" at bounding box center [205, 152] width 301 height 7
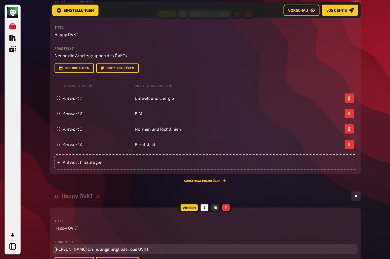
scroll to position [1335, 0]
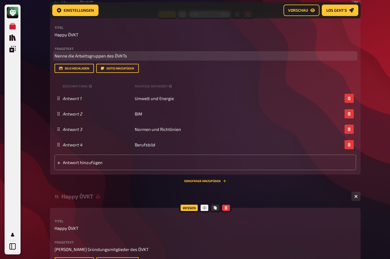
click at [138, 53] on p "Nenne die Arbeitsgruppen des ÖVKTs" at bounding box center [205, 56] width 301 height 7
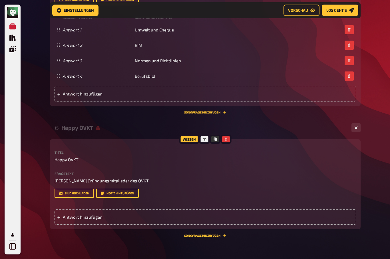
scroll to position [1405, 0]
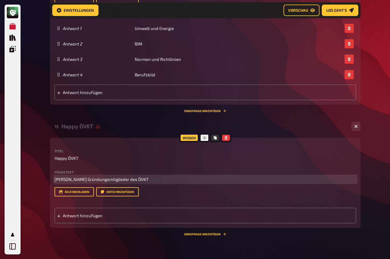
click at [152, 176] on p "[PERSON_NAME] Gründungsmitglieder des ÖVKT" at bounding box center [205, 179] width 301 height 7
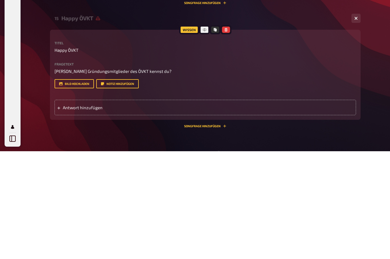
click at [76, 213] on span "Antwort hinzufügen" at bounding box center [107, 215] width 89 height 5
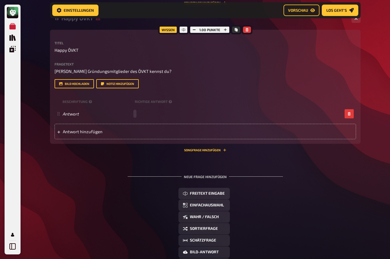
click at [140, 111] on div "Antwort" at bounding box center [203, 113] width 280 height 5
click at [78, 130] on span "Antwort hinzufügen" at bounding box center [107, 131] width 89 height 5
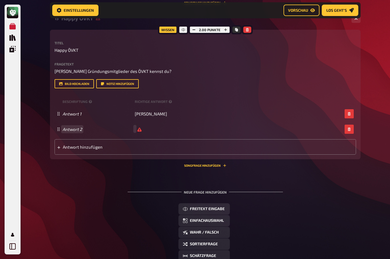
click at [136, 126] on div "Antwort 2" at bounding box center [203, 128] width 280 height 5
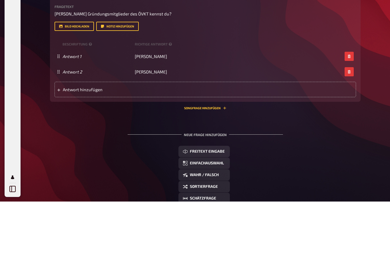
click at [154, 139] on div "Antwort hinzufügen" at bounding box center [205, 146] width 301 height 15
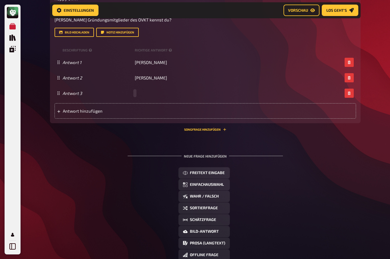
click at [139, 90] on div "Antwort 3" at bounding box center [203, 92] width 280 height 5
click at [150, 108] on span "Antwort hinzufügen" at bounding box center [107, 110] width 89 height 5
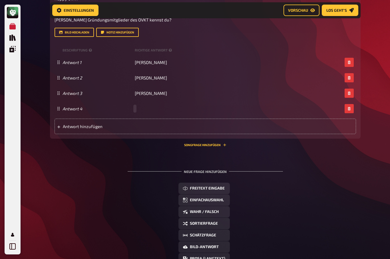
click at [141, 106] on div "Antwort 4" at bounding box center [203, 108] width 280 height 5
click at [149, 125] on span "Antwort hinzufügen" at bounding box center [107, 126] width 89 height 5
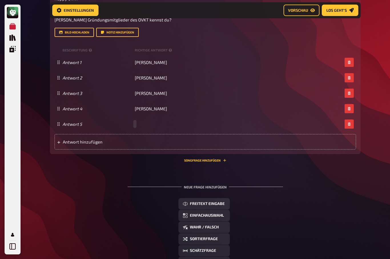
click at [140, 122] on div "Antwort 5" at bounding box center [203, 123] width 280 height 5
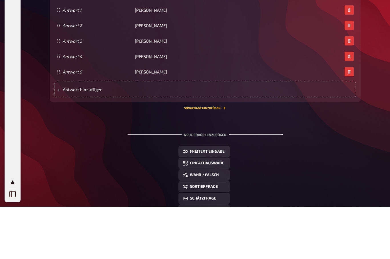
click at [150, 139] on span "Antwort hinzufügen" at bounding box center [107, 141] width 89 height 5
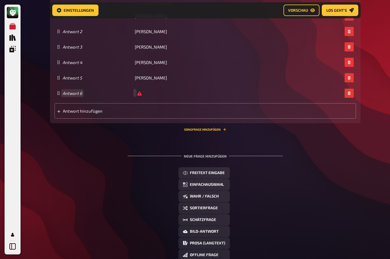
click at [133, 91] on div "Antwort 6" at bounding box center [203, 92] width 280 height 5
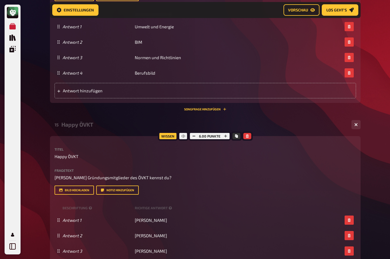
scroll to position [1405, 0]
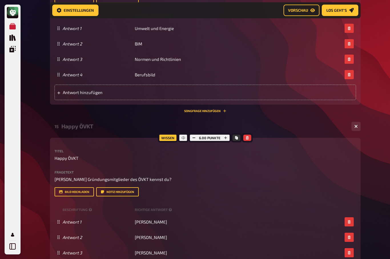
click at [225, 136] on icon "button" at bounding box center [225, 137] width 3 height 3
click at [227, 134] on button "button" at bounding box center [226, 137] width 8 height 6
click at [229, 134] on button "button" at bounding box center [226, 137] width 8 height 6
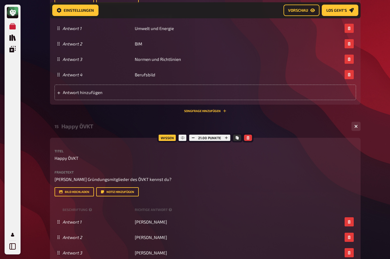
click at [229, 134] on button "button" at bounding box center [226, 137] width 8 height 6
click at [193, 136] on icon "button" at bounding box center [192, 137] width 3 height 3
click at [193, 138] on button "button" at bounding box center [193, 137] width 8 height 6
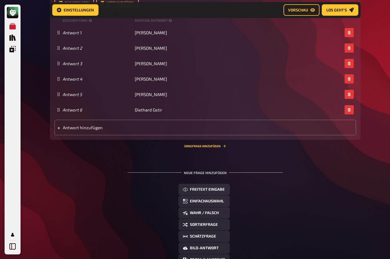
scroll to position [1594, 0]
click at [210, 234] on span "Schätzfrage" at bounding box center [203, 236] width 26 height 4
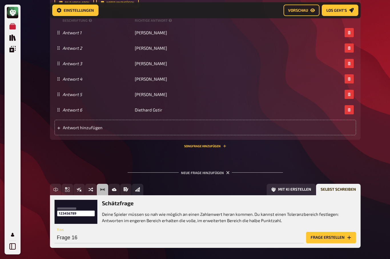
scroll to position [1597, 0]
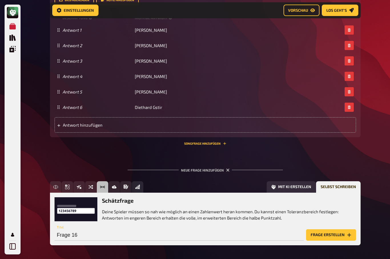
click at [336, 230] on button "Frage erstellen" at bounding box center [331, 234] width 50 height 11
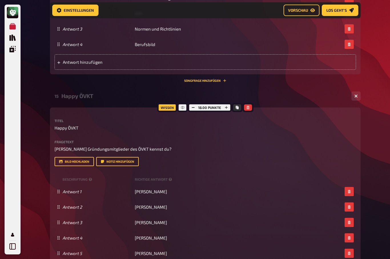
scroll to position [1435, 0]
click at [302, 11] on span "Vorschau" at bounding box center [298, 10] width 20 height 4
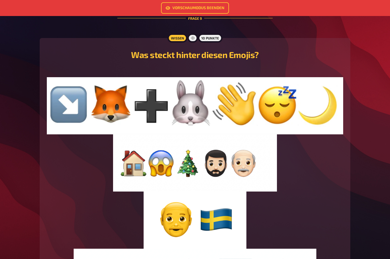
scroll to position [1362, 0]
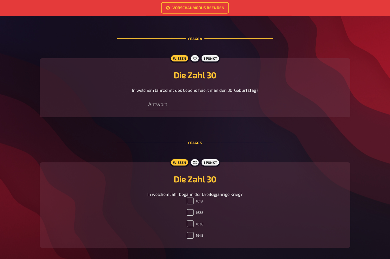
click at [203, 8] on link "Vorschaumodus beenden" at bounding box center [195, 7] width 68 height 11
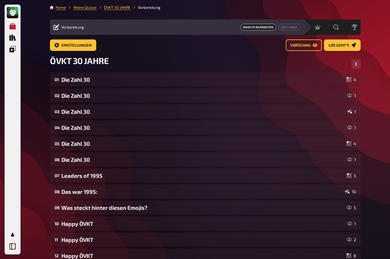
click at [74, 43] on span "Einstellungen" at bounding box center [76, 45] width 30 height 4
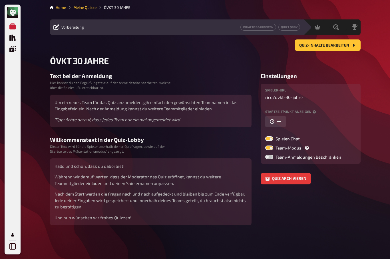
click at [72, 31] on div "Vorbereitung Inhalte Bearbeiten Quiz Lobby" at bounding box center [176, 26] width 253 height 15
click at [65, 27] on span "Vorbereitung" at bounding box center [72, 27] width 23 height 5
click at [346, 45] on span "Quiz-Inhalte bearbeiten" at bounding box center [324, 45] width 50 height 4
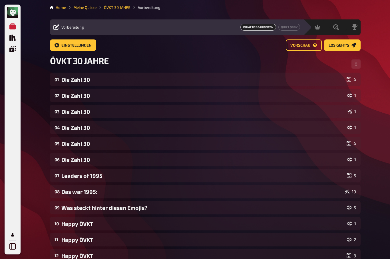
click at [337, 28] on div "Auswertung" at bounding box center [335, 27] width 11 height 6
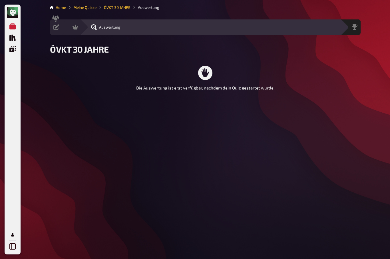
click at [82, 25] on div "Auswertung" at bounding box center [210, 26] width 261 height 15
click at [82, 28] on div "Auswertung" at bounding box center [210, 26] width 261 height 15
click at [75, 27] on icon at bounding box center [76, 27] width 6 height 5
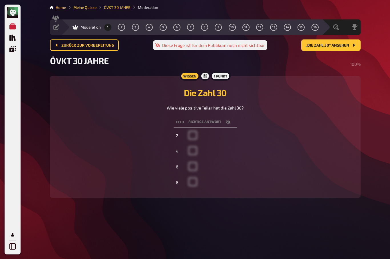
click at [357, 28] on div "Siegerehrung" at bounding box center [354, 27] width 12 height 6
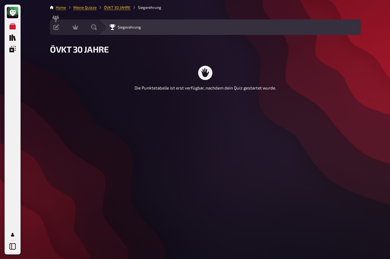
click at [55, 27] on icon at bounding box center [56, 27] width 6 height 6
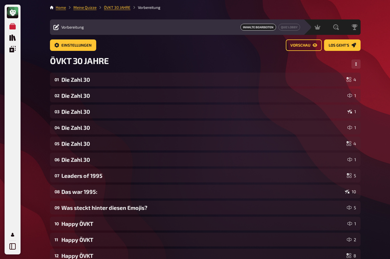
click at [290, 27] on link "Quiz Lobby" at bounding box center [289, 27] width 22 height 7
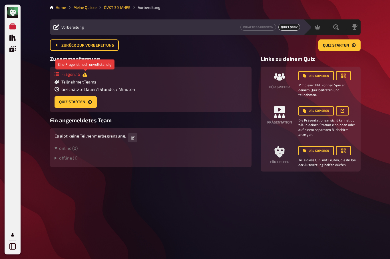
click at [84, 73] on icon at bounding box center [84, 74] width 5 height 5
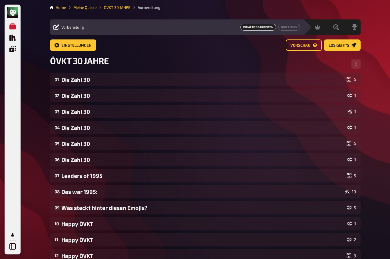
click at [63, 43] on span "Einstellungen" at bounding box center [76, 45] width 30 height 4
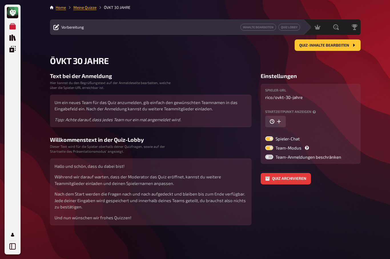
click at [296, 27] on link "Quiz Lobby" at bounding box center [289, 27] width 22 height 7
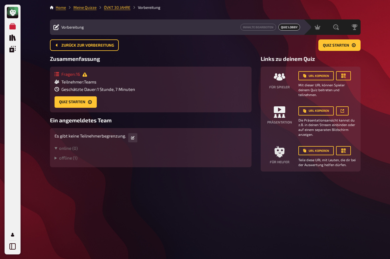
click at [85, 76] on icon at bounding box center [84, 74] width 5 height 5
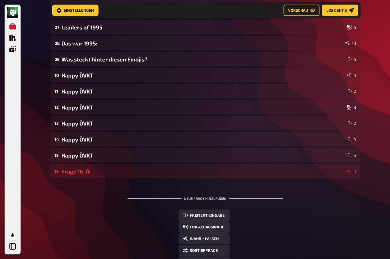
scroll to position [156, 0]
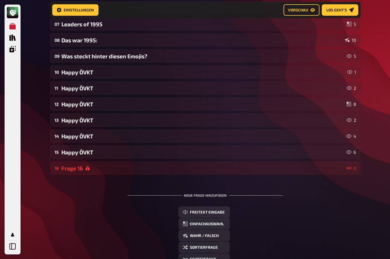
click at [40, 199] on div "Meine Quizze Quiz Sammlung Einblendungen Mein Konto Home Meine Quizze ÖVKT 30 J…" at bounding box center [195, 90] width 390 height 492
click at [82, 167] on div "Frage 16" at bounding box center [202, 168] width 283 height 7
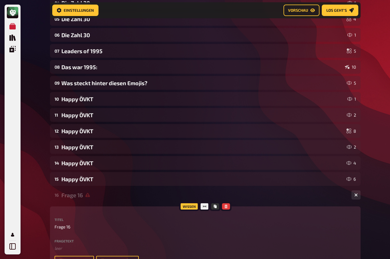
scroll to position [136, 0]
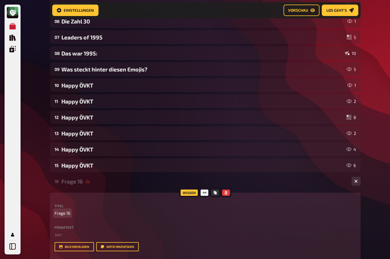
click at [60, 212] on span "Frage 16" at bounding box center [63, 213] width 16 height 7
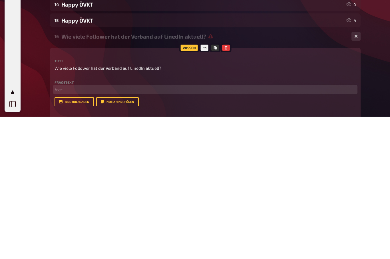
click at [59, 228] on p "﻿ leer" at bounding box center [205, 231] width 301 height 7
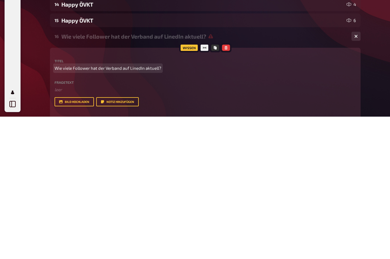
click at [60, 207] on span "Wie viele Follower hat der Verband auf LinedIn aktuell?" at bounding box center [108, 210] width 107 height 7
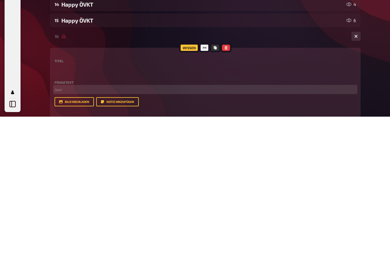
click at [58, 228] on p "﻿ leer" at bounding box center [205, 231] width 301 height 7
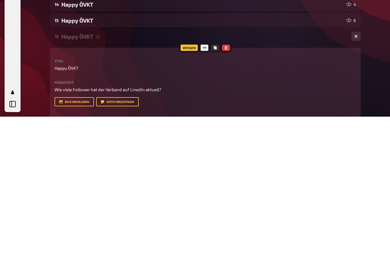
scroll to position [288, 0]
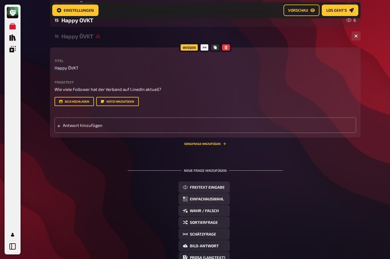
click at [193, 49] on div "Wissen" at bounding box center [189, 47] width 20 height 9
click at [192, 48] on div "Wissen" at bounding box center [189, 47] width 20 height 9
click at [207, 48] on div at bounding box center [204, 47] width 10 height 9
click at [207, 62] on label "Titel" at bounding box center [205, 60] width 301 height 3
click at [72, 124] on span "Antwort hinzufügen" at bounding box center [107, 124] width 89 height 5
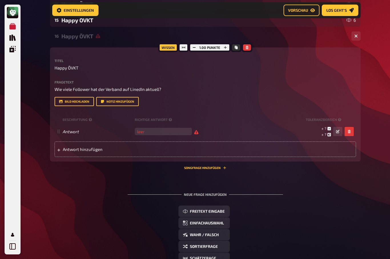
click at [163, 132] on input "number" at bounding box center [163, 131] width 57 height 7
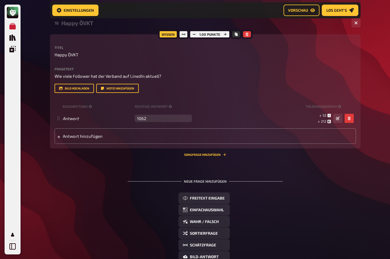
scroll to position [298, 0]
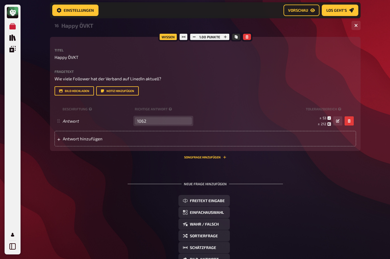
type input "1062"
click at [340, 122] on button "button" at bounding box center [337, 120] width 9 height 9
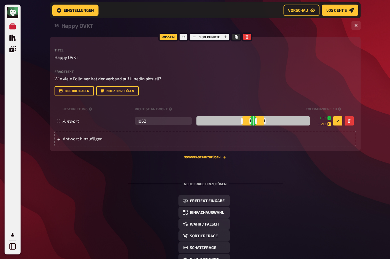
click at [341, 108] on icon at bounding box center [339, 108] width 3 height 3
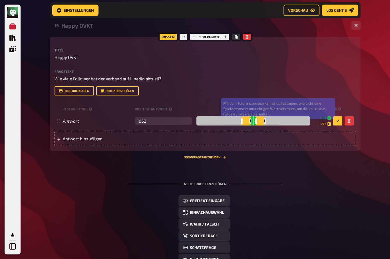
click at [360, 93] on div "Wissen 1.00 Punkte Titel Happy ÖVKT Fragetext Wie viele Follower hat der Verban…" at bounding box center [205, 94] width 311 height 114
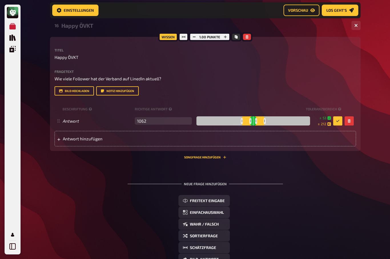
click at [330, 116] on icon at bounding box center [328, 117] width 3 height 3
click at [330, 118] on icon at bounding box center [328, 117] width 3 height 3
click at [326, 118] on span "53" at bounding box center [325, 117] width 4 height 5
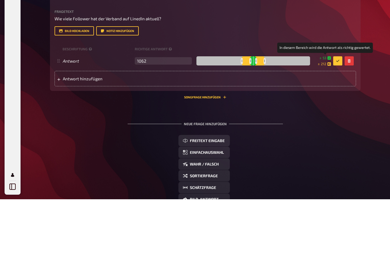
click at [373, 92] on div "Meine Quizze Quiz Sammlung Einblendungen Mein Konto Home Meine Quizze ÖVKT 30 J…" at bounding box center [195, 13] width 390 height 623
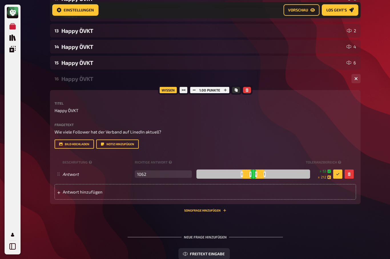
scroll to position [243, 0]
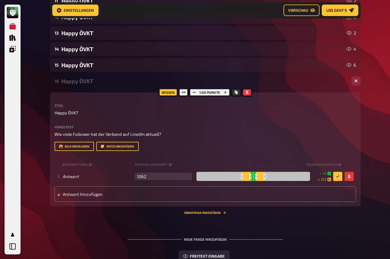
click at [228, 93] on button "button" at bounding box center [225, 92] width 8 height 6
click at [228, 92] on button "button" at bounding box center [225, 92] width 8 height 6
click at [229, 93] on button "button" at bounding box center [226, 92] width 8 height 6
click at [229, 93] on button "button" at bounding box center [225, 92] width 8 height 6
click at [229, 93] on button "button" at bounding box center [226, 92] width 8 height 6
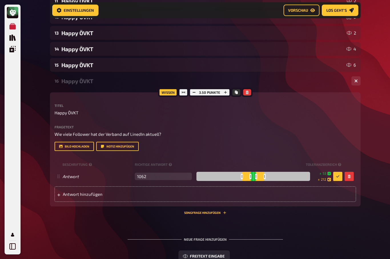
click at [229, 93] on div "3.50 Punkte" at bounding box center [209, 92] width 42 height 9
click at [232, 93] on button "Kopieren" at bounding box center [236, 92] width 8 height 6
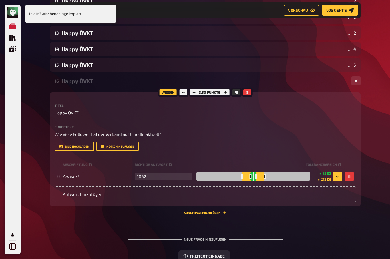
click at [226, 95] on button "button" at bounding box center [225, 92] width 8 height 6
click at [226, 94] on button "button" at bounding box center [226, 92] width 8 height 6
click at [226, 94] on icon "button" at bounding box center [225, 91] width 3 height 3
click at [227, 93] on button "button" at bounding box center [226, 92] width 8 height 6
click at [229, 92] on button "button" at bounding box center [225, 92] width 8 height 6
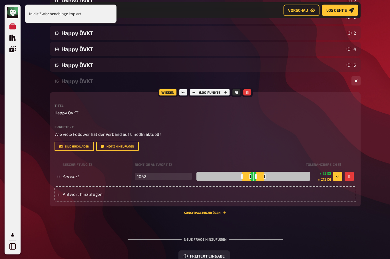
click at [228, 92] on button "button" at bounding box center [226, 92] width 8 height 6
click at [227, 93] on button "button" at bounding box center [225, 92] width 8 height 6
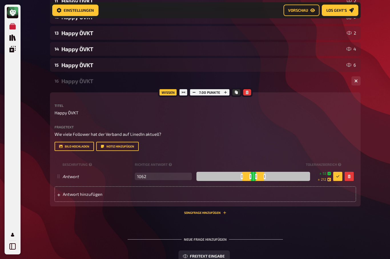
click at [340, 178] on button "button" at bounding box center [337, 176] width 9 height 9
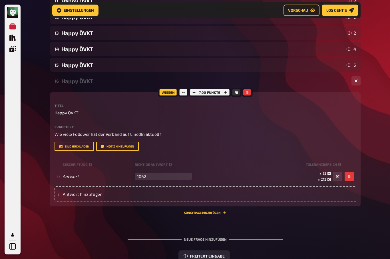
click at [340, 176] on button "button" at bounding box center [337, 176] width 9 height 9
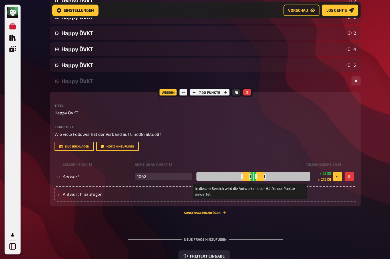
click at [263, 174] on div at bounding box center [264, 176] width 2 height 5
click at [265, 177] on div at bounding box center [253, 176] width 114 height 9
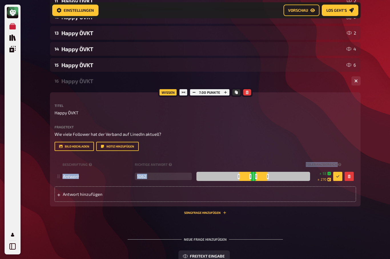
click at [287, 192] on div "Antwort hinzufügen" at bounding box center [205, 193] width 301 height 15
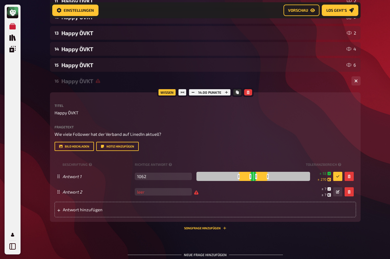
click at [297, 146] on div "Bild hochladen Notiz hinzufügen" at bounding box center [205, 146] width 301 height 9
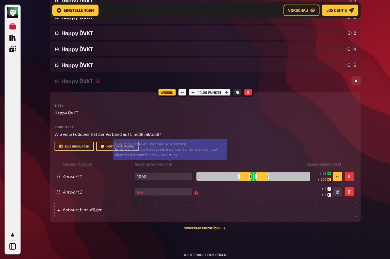
click at [171, 166] on icon at bounding box center [170, 164] width 3 height 3
click at [349, 192] on icon "button" at bounding box center [348, 191] width 3 height 3
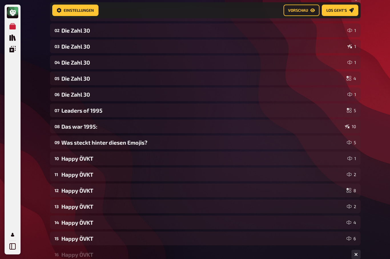
scroll to position [0, 0]
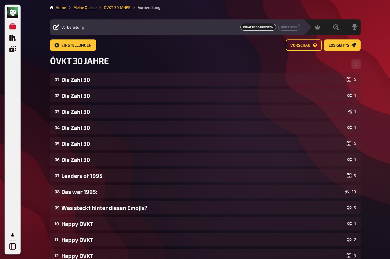
click at [309, 47] on span "Vorschau" at bounding box center [300, 45] width 20 height 4
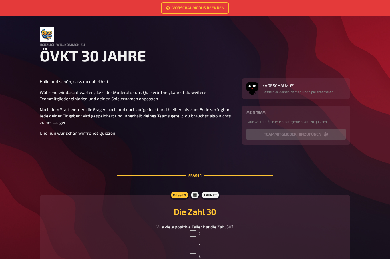
click at [211, 8] on link "Vorschaumodus beenden" at bounding box center [195, 7] width 68 height 11
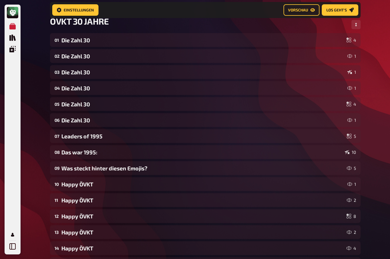
scroll to position [44, 0]
click at [356, 170] on div "09 Was steckt hinter diesen Emojis? 5" at bounding box center [205, 168] width 311 height 14
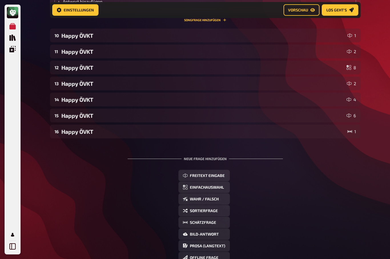
scroll to position [799, 0]
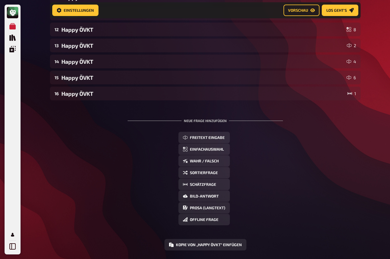
click at [215, 218] on span "Offline Frage" at bounding box center [204, 220] width 29 height 4
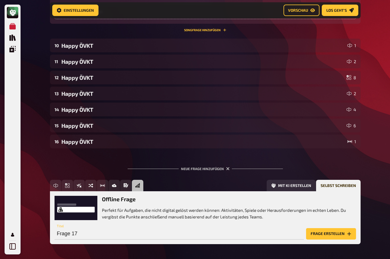
scroll to position [748, 0]
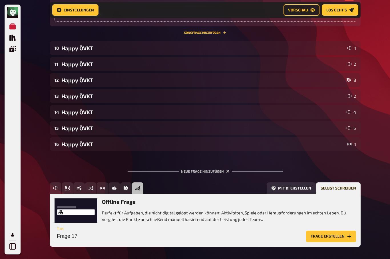
click at [227, 172] on icon "button" at bounding box center [227, 171] width 5 height 5
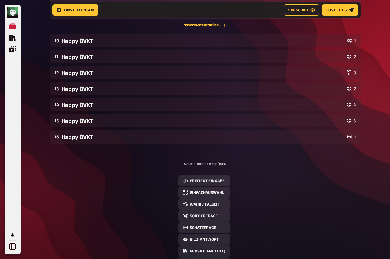
scroll to position [762, 0]
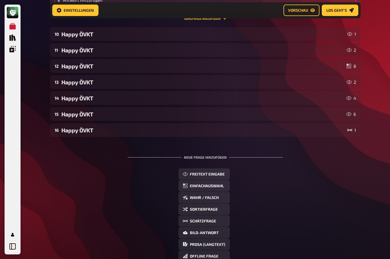
click at [201, 234] on span "Bild-Antwort" at bounding box center [204, 233] width 29 height 4
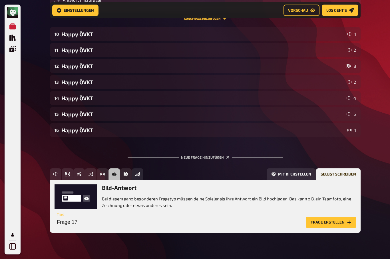
scroll to position [754, 0]
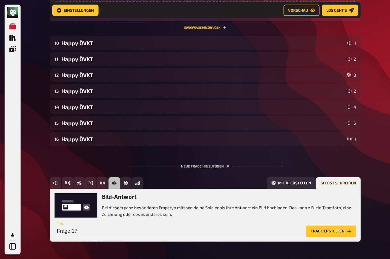
click at [335, 230] on button "Frage erstellen" at bounding box center [331, 230] width 50 height 11
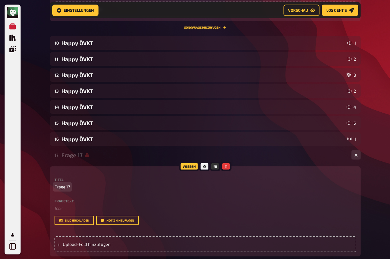
click at [63, 188] on span "Frage 17" at bounding box center [63, 186] width 16 height 7
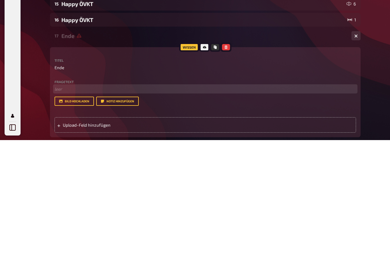
click at [66, 205] on p "﻿ leer" at bounding box center [205, 208] width 301 height 7
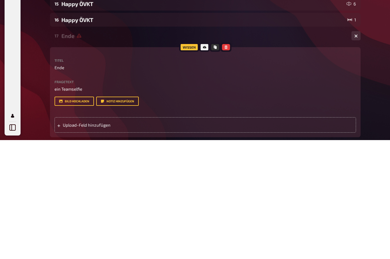
scroll to position [873, 0]
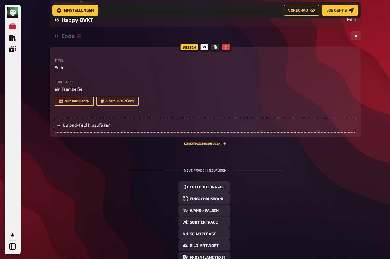
click at [71, 124] on span "Upload-Feld hinzufügen" at bounding box center [107, 124] width 89 height 5
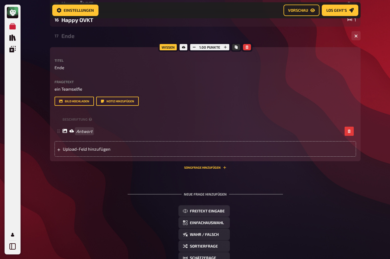
scroll to position [873, 0]
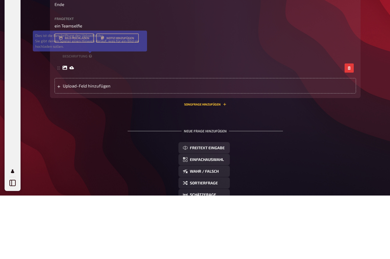
click at [89, 118] on icon at bounding box center [90, 119] width 3 height 3
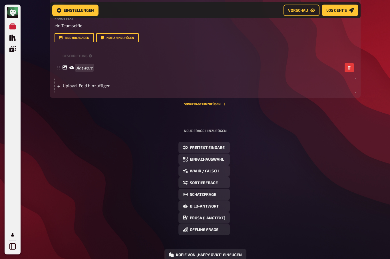
scroll to position [936, 0]
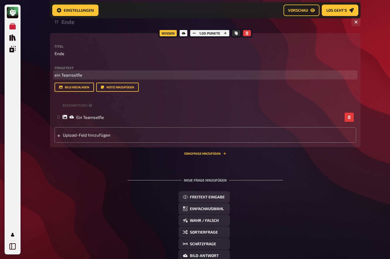
click at [67, 75] on span "ein Teamselfie" at bounding box center [69, 74] width 28 height 5
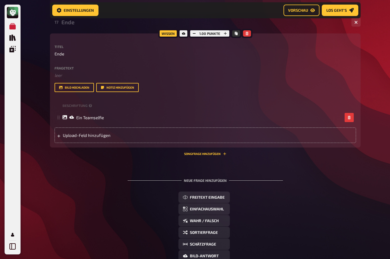
scroll to position [887, 0]
click at [307, 14] on link "Vorschau" at bounding box center [301, 10] width 36 height 11
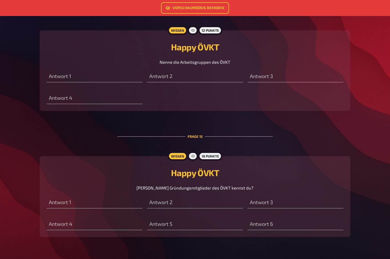
scroll to position [2560, 0]
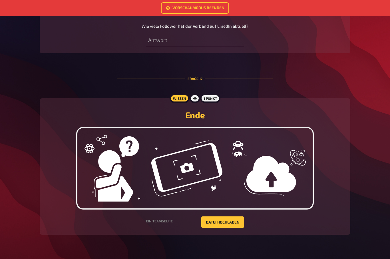
click at [226, 228] on button "Datei hochladen" at bounding box center [222, 221] width 43 height 11
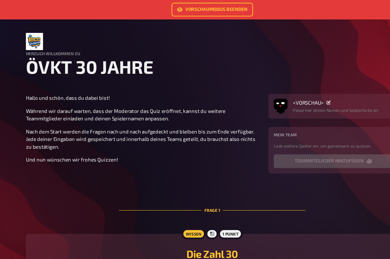
click at [186, 4] on link "Vorschaumodus beenden" at bounding box center [195, 7] width 68 height 11
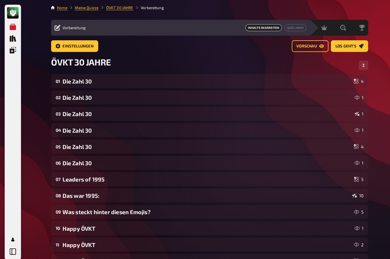
click at [291, 25] on link "Quiz Lobby" at bounding box center [289, 27] width 22 height 7
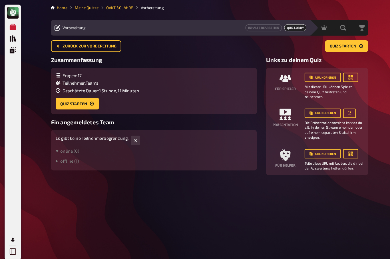
click at [62, 160] on summary "offline ( 1 )" at bounding box center [151, 157] width 192 height 5
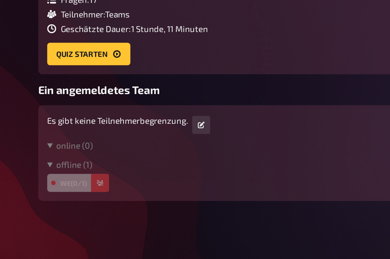
click at [80, 165] on icon "button" at bounding box center [81, 166] width 3 height 3
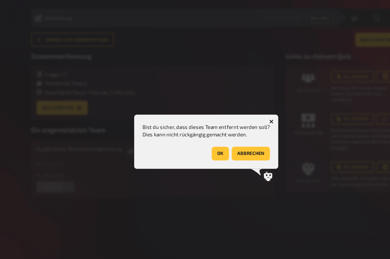
click at [200, 134] on button "OK" at bounding box center [207, 139] width 14 height 11
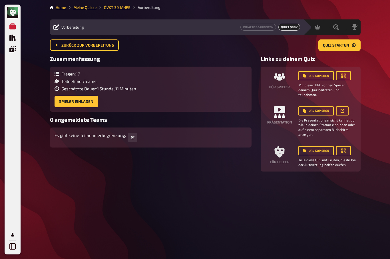
click at [345, 110] on link at bounding box center [342, 110] width 13 height 9
click at [74, 48] on button "Zurück zur Vorbereitung" at bounding box center [84, 44] width 69 height 11
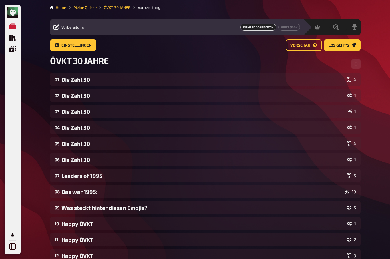
click at [61, 46] on span "Einstellungen" at bounding box center [76, 45] width 30 height 4
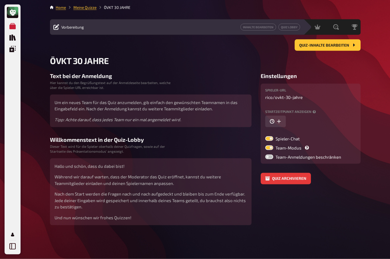
scroll to position [20, 0]
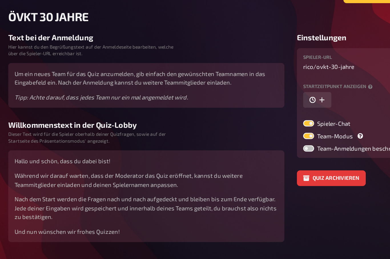
click at [88, 173] on p "Während wir darauf warten, dass der Moderator das Quiz eröffnet, kannst du weit…" at bounding box center [151, 179] width 192 height 13
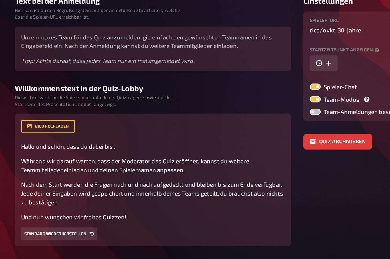
scroll to position [20, 0]
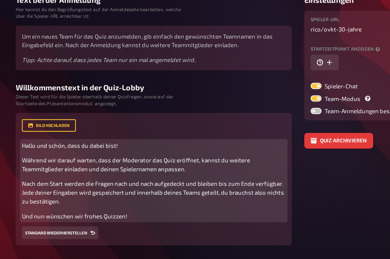
click at [108, 170] on span "Während wir darauf warten, dass der Moderator das Quiz eröffnet, kannst du weit…" at bounding box center [138, 176] width 167 height 12
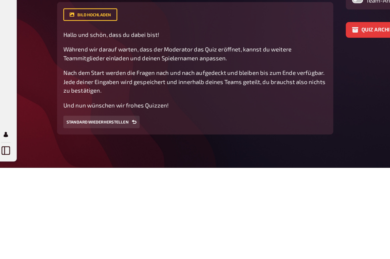
scroll to position [22, 0]
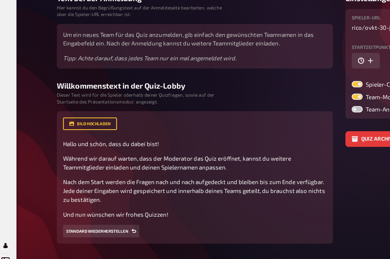
click at [232, 178] on div "Home Meine Quizze ÖVKT 30 JAHRE Vorbereitung Inhalte Bearbeiten Quiz Lobby Mode…" at bounding box center [205, 119] width 320 height 282
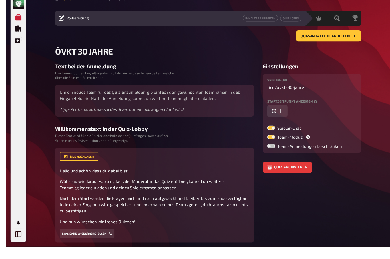
scroll to position [22, 0]
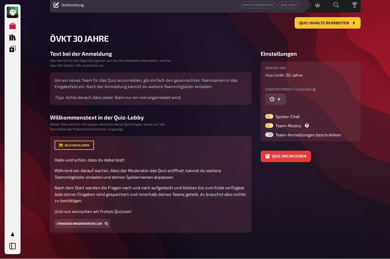
click at [295, 157] on button "Quiz archivieren" at bounding box center [286, 156] width 50 height 11
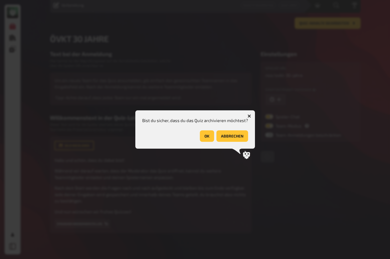
click at [235, 135] on button "abbrechen" at bounding box center [232, 135] width 32 height 11
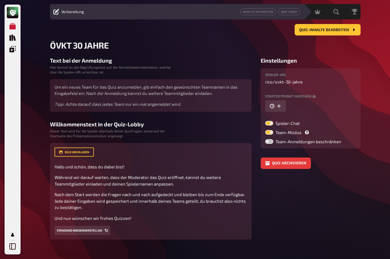
scroll to position [0, 0]
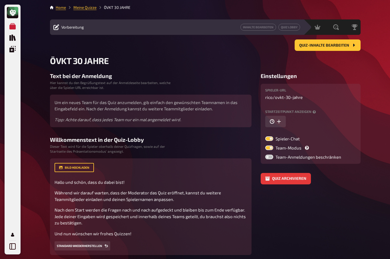
click at [85, 8] on link "Meine Quizze" at bounding box center [84, 7] width 23 height 5
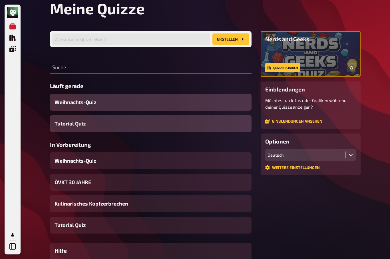
scroll to position [15, 0]
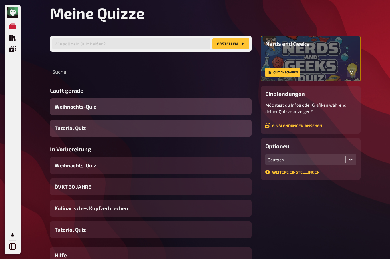
click at [308, 171] on link "Weitere Einstellungen" at bounding box center [292, 172] width 55 height 5
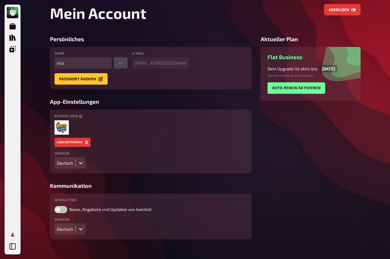
click at [13, 36] on icon "Quiz Sammlung" at bounding box center [12, 38] width 6 height 6
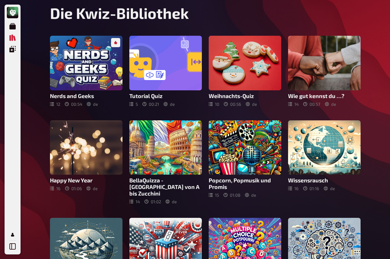
click at [13, 27] on icon "Meine Quizze" at bounding box center [12, 26] width 6 height 6
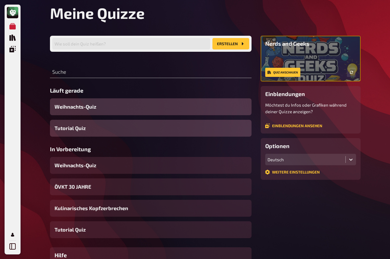
click at [11, 49] on icon "Einblendungen" at bounding box center [12, 49] width 6 height 6
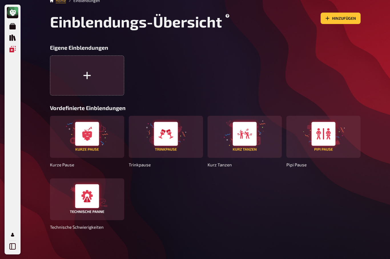
click at [87, 72] on icon "button" at bounding box center [86, 75] width 7 height 7
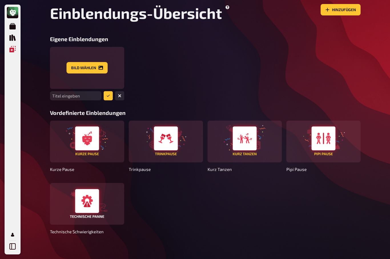
scroll to position [15, 0]
click at [85, 67] on button "Bild wählen" at bounding box center [87, 67] width 41 height 11
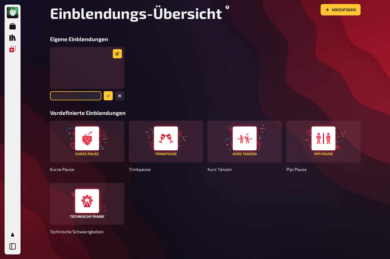
click at [62, 96] on input "text" at bounding box center [75, 95] width 51 height 9
click at [78, 94] on input "Kurze Pause" at bounding box center [75, 95] width 51 height 9
type input "K"
type input "Die Auswertung läuft"
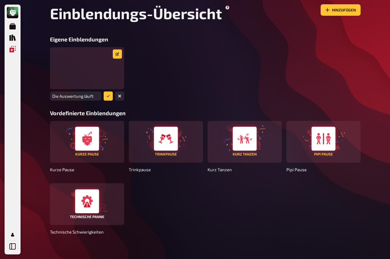
click at [109, 94] on button "submit" at bounding box center [108, 95] width 9 height 9
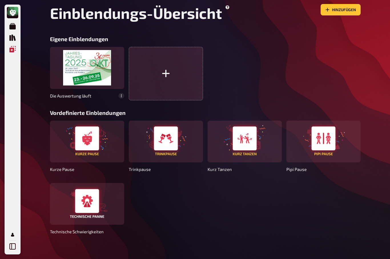
click at [11, 38] on icon "Quiz Sammlung" at bounding box center [12, 38] width 6 height 6
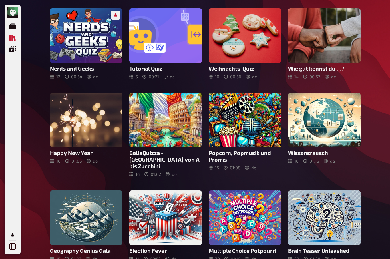
scroll to position [42, 0]
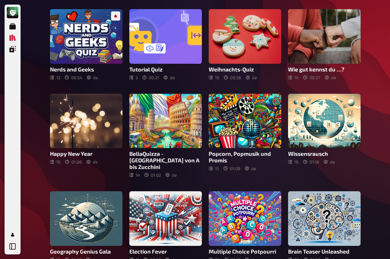
click at [12, 24] on icon "Meine Quizze" at bounding box center [12, 26] width 6 height 6
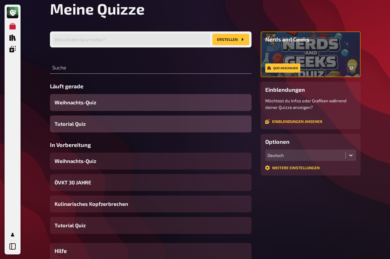
click at [85, 100] on span "Weihnachts-Quiz" at bounding box center [76, 102] width 42 height 8
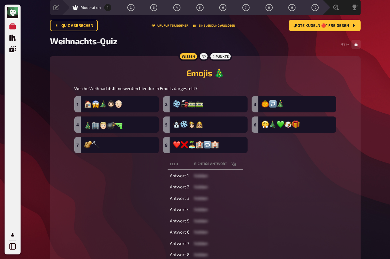
click at [353, 25] on icon "„Rote Kugeln 🔴“ freigeben" at bounding box center [353, 25] width 5 height 5
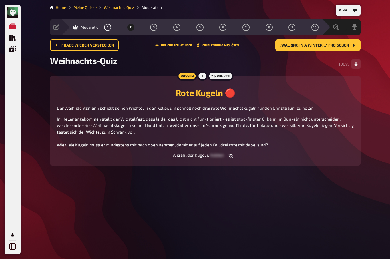
click at [350, 39] on button "„Walking in a winter…“ freigeben" at bounding box center [317, 44] width 85 height 11
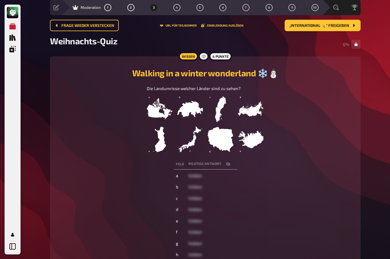
click at [71, 26] on span "Frage wieder verstecken" at bounding box center [87, 26] width 53 height 4
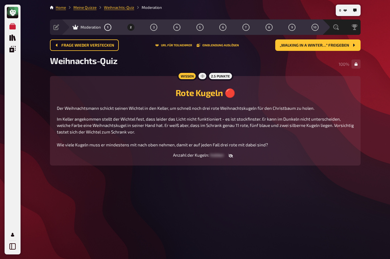
click at [63, 43] on span "Frage wieder verstecken" at bounding box center [87, 45] width 53 height 4
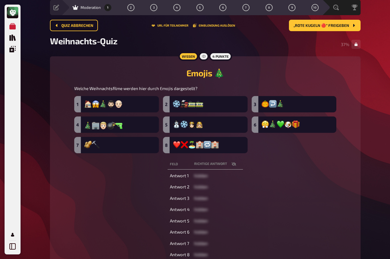
click at [62, 27] on span "Quiz abbrechen" at bounding box center [77, 26] width 32 height 4
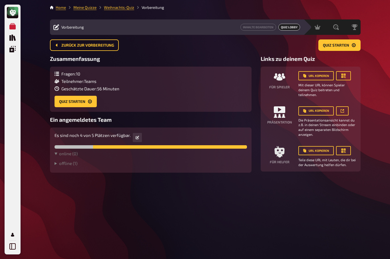
click at [69, 160] on summary "offline ( 1 )" at bounding box center [151, 162] width 192 height 5
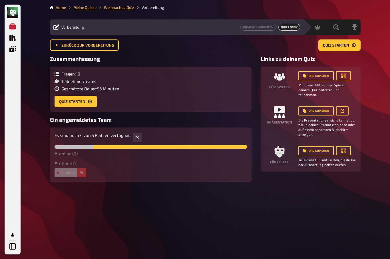
click at [81, 171] on icon "button" at bounding box center [81, 172] width 3 height 3
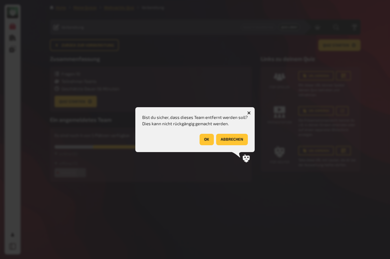
click at [207, 141] on button "OK" at bounding box center [207, 139] width 14 height 11
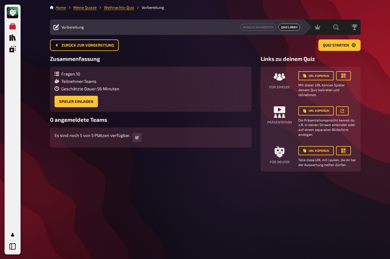
click at [80, 96] on button "Spieler einladen" at bounding box center [76, 101] width 43 height 11
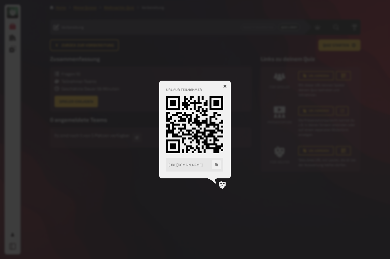
click at [227, 87] on button "button" at bounding box center [224, 86] width 9 height 9
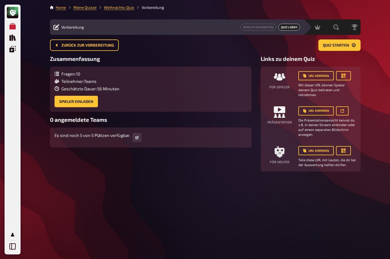
click at [95, 43] on span "Zurück zur Vorbereitung" at bounding box center [87, 45] width 53 height 4
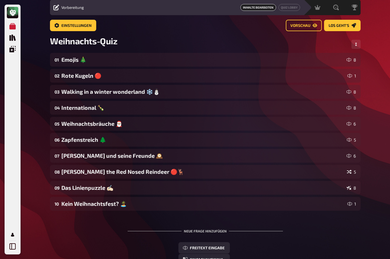
click at [10, 27] on icon "Meine Quizze" at bounding box center [12, 26] width 6 height 6
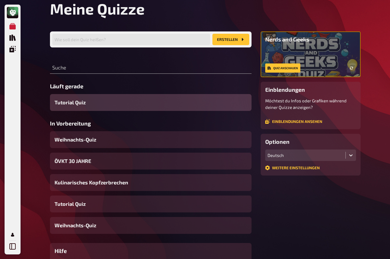
click at [13, 35] on icon "Quiz Sammlung" at bounding box center [12, 38] width 6 height 6
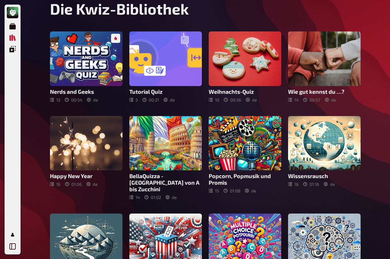
click at [173, 65] on div at bounding box center [165, 58] width 73 height 55
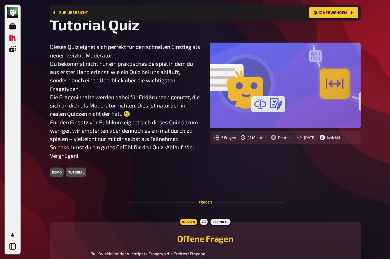
scroll to position [19, 0]
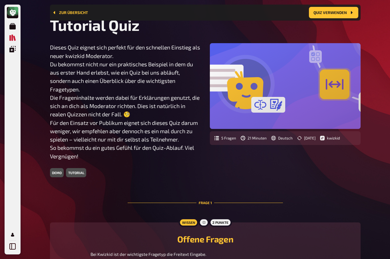
click at [341, 14] on button "Quiz verwenden" at bounding box center [333, 12] width 49 height 11
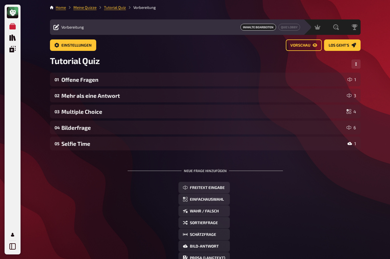
click at [348, 46] on span "Los geht's" at bounding box center [339, 45] width 21 height 4
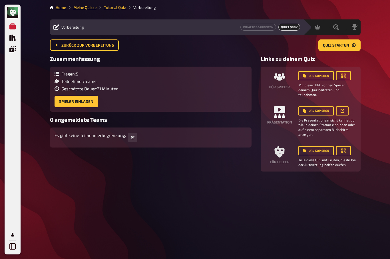
click at [87, 102] on button "Spieler einladen" at bounding box center [76, 101] width 43 height 11
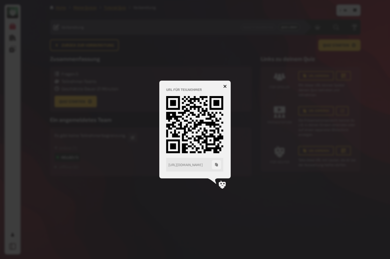
click at [228, 91] on button "button" at bounding box center [224, 86] width 9 height 9
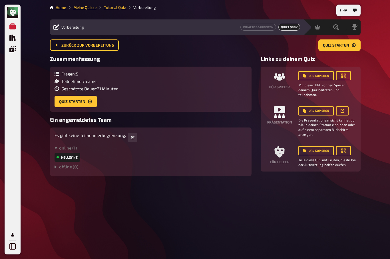
click at [341, 47] on span "Quiz starten" at bounding box center [336, 45] width 26 height 4
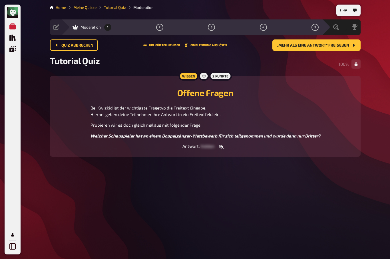
click at [340, 45] on span "„Mehr als eine Antwort“ freigeben" at bounding box center [313, 45] width 72 height 4
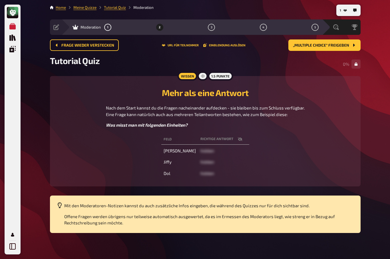
click at [206, 76] on div at bounding box center [203, 75] width 10 height 9
click at [232, 211] on div "Mit den Moderatoren-Notizen kannst du auch zusätzliche Infos eingeben, die währ…" at bounding box center [208, 214] width 289 height 24
click at [252, 215] on span "Offene Fragen werden übrigens nur teilweise automatisch ausgewertet, da es im E…" at bounding box center [199, 220] width 271 height 12
click at [351, 43] on icon "„Multiple Choice“ freigeben" at bounding box center [353, 45] width 5 height 5
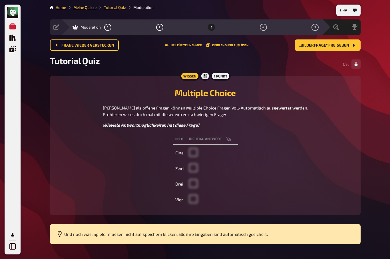
click at [351, 43] on button "„Bilderfrage“ freigeben" at bounding box center [328, 44] width 66 height 11
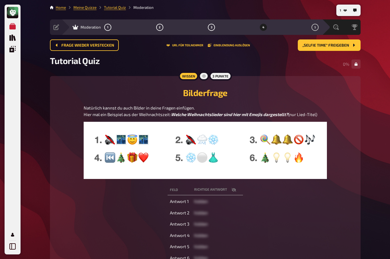
click at [353, 43] on icon "„Selfie Time“ freigeben" at bounding box center [353, 45] width 5 height 5
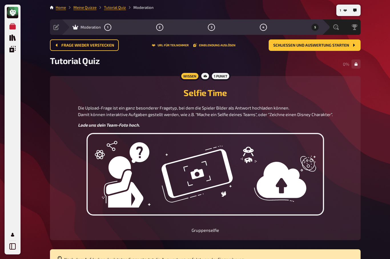
scroll to position [18, 0]
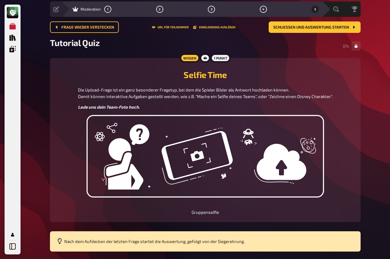
click at [187, 157] on img at bounding box center [204, 156] width 237 height 82
click at [219, 212] on p "Gruppenselfie" at bounding box center [205, 212] width 297 height 7
click at [216, 217] on div "Wissen 1 Punkt Selfie Time Die Upload-Frage ist ein ganz besonderer Fragetyp, b…" at bounding box center [205, 140] width 311 height 164
click at [241, 239] on span "Nach dem Aufdecken der letzten Frage startet die Auswertung, gefolgt von der Si…" at bounding box center [154, 240] width 180 height 5
click at [299, 195] on img at bounding box center [204, 156] width 237 height 82
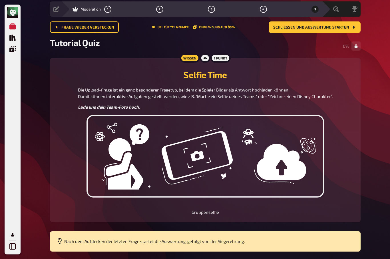
click at [247, 154] on img at bounding box center [204, 156] width 237 height 82
click at [161, 125] on img at bounding box center [204, 156] width 237 height 82
click at [136, 109] on span "Lade uns dein Team-Foto hoch." at bounding box center [109, 106] width 62 height 5
click at [185, 161] on img at bounding box center [204, 156] width 237 height 82
click at [226, 159] on img at bounding box center [204, 156] width 237 height 82
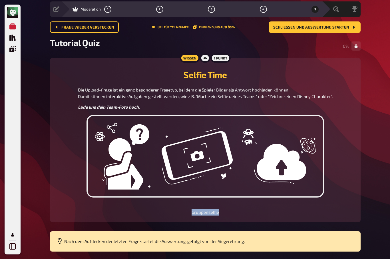
click at [335, 145] on div "Selfie Time Die Upload-Frage ist ein ganz besonderer Fragetyp, bei dem die Spie…" at bounding box center [205, 140] width 297 height 150
click at [384, 152] on div "Meine Quizze Quiz Sammlung Einblendungen Mein Konto 1 Home Meine Quizze Tutoria…" at bounding box center [195, 130] width 390 height 297
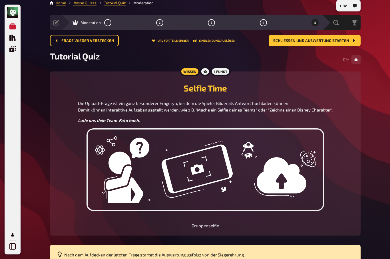
scroll to position [3, 0]
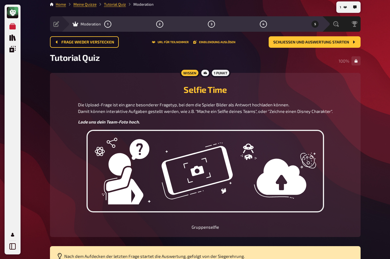
click at [342, 43] on span "Schließen und Auswertung starten" at bounding box center [311, 42] width 76 height 4
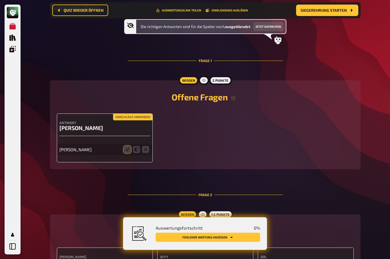
scroll to position [60, 0]
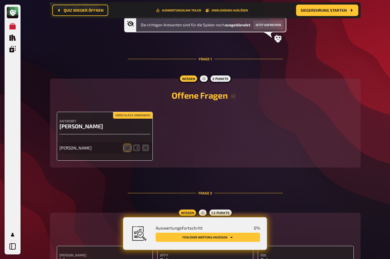
click at [127, 149] on icon at bounding box center [127, 147] width 7 height 7
click at [0, 0] on input "radio" at bounding box center [0, 0] width 0 height 0
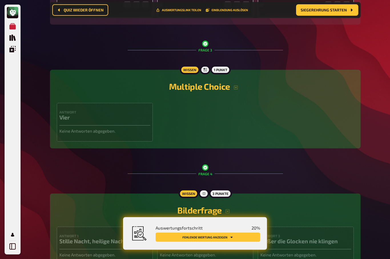
scroll to position [337, 0]
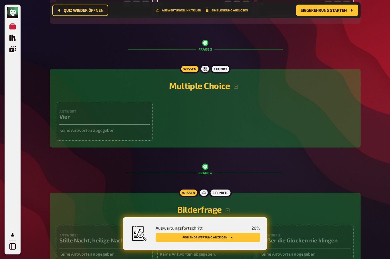
click at [221, 241] on button "Fehlende Wertung anzeigen" at bounding box center [208, 236] width 104 height 9
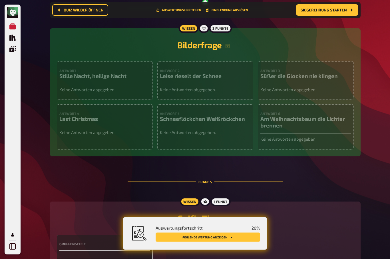
scroll to position [560, 0]
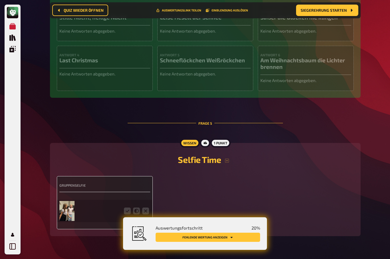
click at [237, 241] on button "Fehlende Wertung anzeigen" at bounding box center [208, 236] width 104 height 9
click at [304, 203] on div "Gruppenselfie" at bounding box center [205, 202] width 297 height 53
click at [127, 214] on icon at bounding box center [127, 210] width 7 height 7
click at [0, 0] on input "radio" at bounding box center [0, 0] width 0 height 0
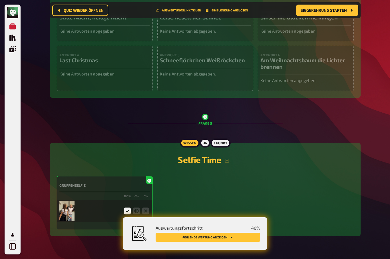
click at [136, 214] on icon at bounding box center [136, 210] width 7 height 7
click at [0, 0] on input "radio" at bounding box center [0, 0] width 0 height 0
click at [130, 214] on icon at bounding box center [127, 210] width 7 height 7
click at [0, 0] on input "radio" at bounding box center [0, 0] width 0 height 0
click at [134, 214] on icon at bounding box center [136, 210] width 7 height 7
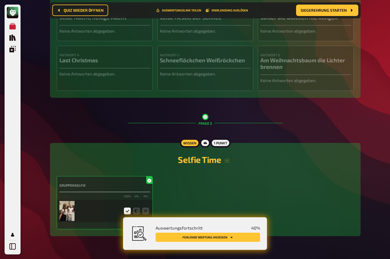
click at [0, 0] on input "radio" at bounding box center [0, 0] width 0 height 0
click at [224, 147] on div "1 Punkt" at bounding box center [220, 142] width 20 height 9
click at [209, 147] on div at bounding box center [205, 142] width 10 height 9
click at [240, 192] on div "Gruppenselfie 0 % 100 % 0 %" at bounding box center [205, 202] width 297 height 53
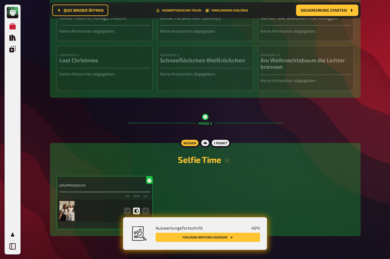
click at [223, 163] on button "button" at bounding box center [226, 160] width 11 height 5
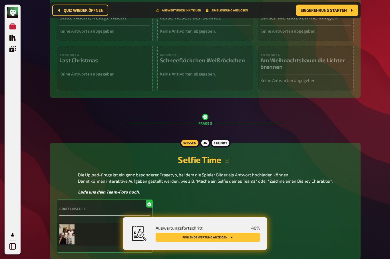
click at [212, 215] on div "Gruppenselfie 0 % 100 % 0 %" at bounding box center [205, 225] width 297 height 53
click at [216, 215] on div "Gruppenselfie 0 % 100 % 0 %" at bounding box center [205, 225] width 297 height 53
click at [284, 222] on div "Gruppenselfie 0 % 100 % 0 %" at bounding box center [205, 225] width 297 height 53
click at [231, 239] on icon "Fehlende Wertung anzeigen" at bounding box center [231, 236] width 3 height 3
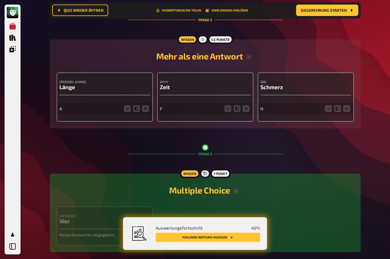
scroll to position [225, 0]
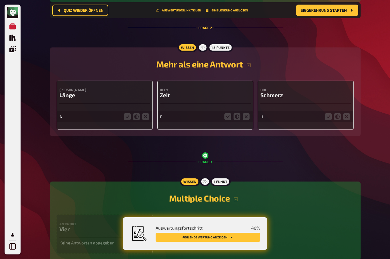
click at [143, 120] on icon at bounding box center [145, 116] width 7 height 7
click at [0, 0] on input "radio" at bounding box center [0, 0] width 0 height 0
click at [249, 119] on icon at bounding box center [246, 116] width 7 height 7
click at [0, 0] on input "radio" at bounding box center [0, 0] width 0 height 0
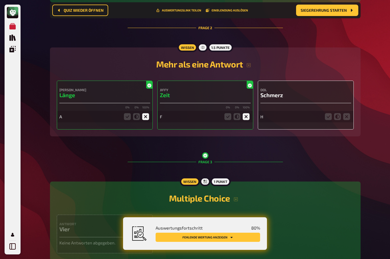
click at [349, 120] on icon at bounding box center [346, 116] width 7 height 7
click at [0, 0] on input "radio" at bounding box center [0, 0] width 0 height 0
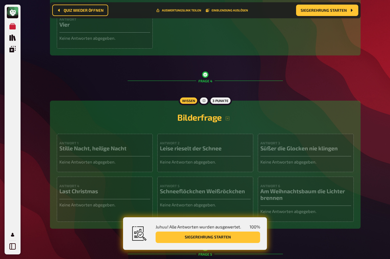
scroll to position [434, 0]
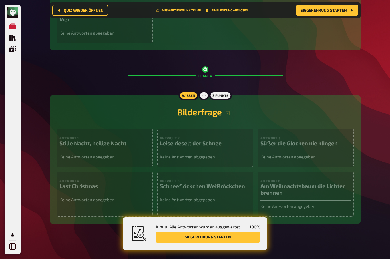
click at [212, 243] on button "Siegerehrung starten" at bounding box center [208, 236] width 104 height 11
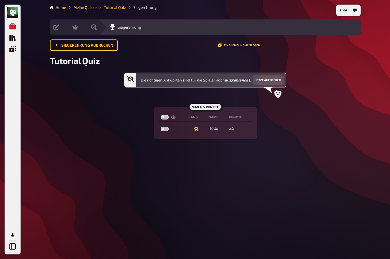
click at [85, 43] on span "Siegerehrung abbrechen" at bounding box center [87, 45] width 52 height 4
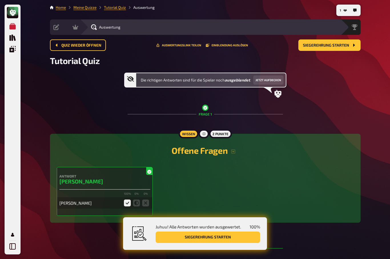
click at [236, 44] on button "Einblendung auslösen" at bounding box center [227, 44] width 42 height 3
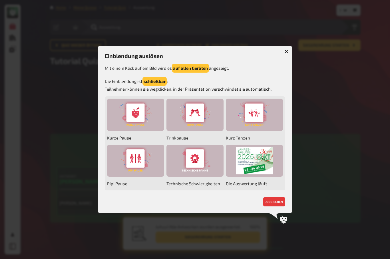
click at [258, 164] on div at bounding box center [254, 160] width 57 height 32
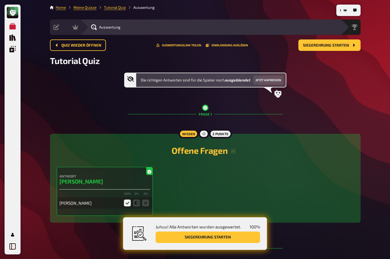
click at [275, 83] on button "Jetzt aufdecken" at bounding box center [268, 79] width 30 height 9
click at [347, 45] on span "Siegerehrung starten" at bounding box center [326, 45] width 46 height 4
